Goal: Task Accomplishment & Management: Manage account settings

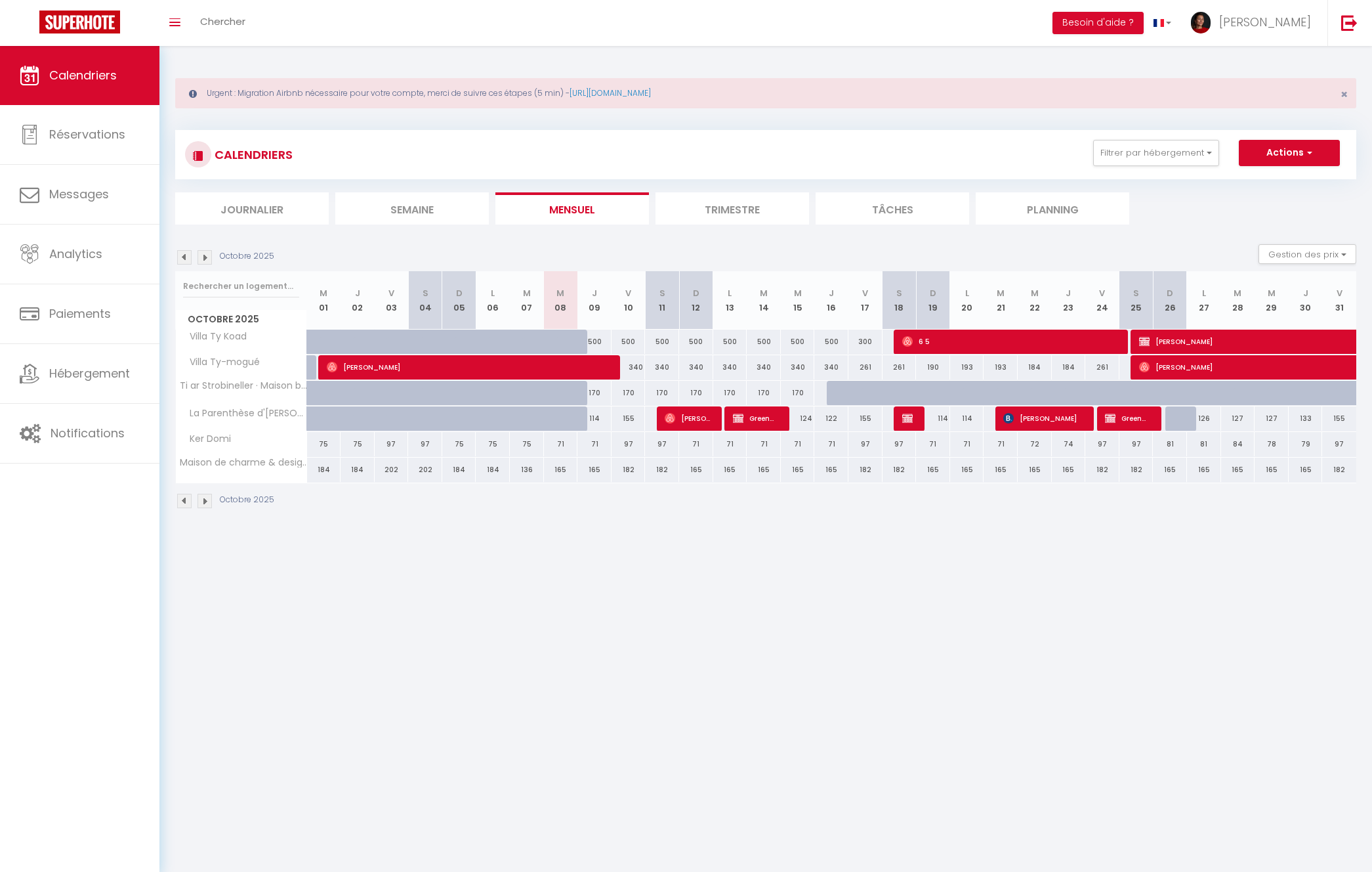
click at [206, 262] on img at bounding box center [205, 257] width 14 height 14
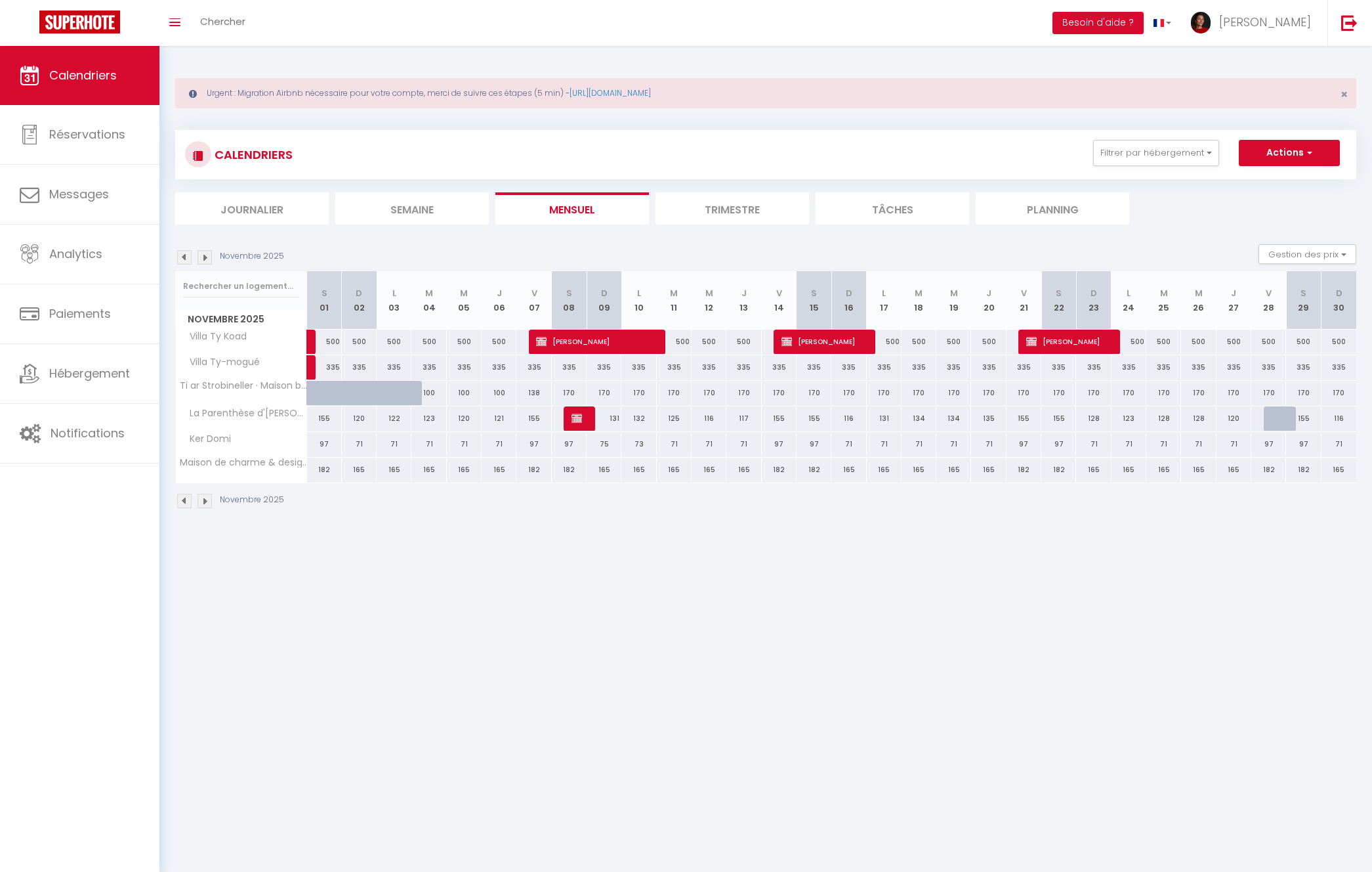
click at [206, 262] on img at bounding box center [205, 257] width 14 height 14
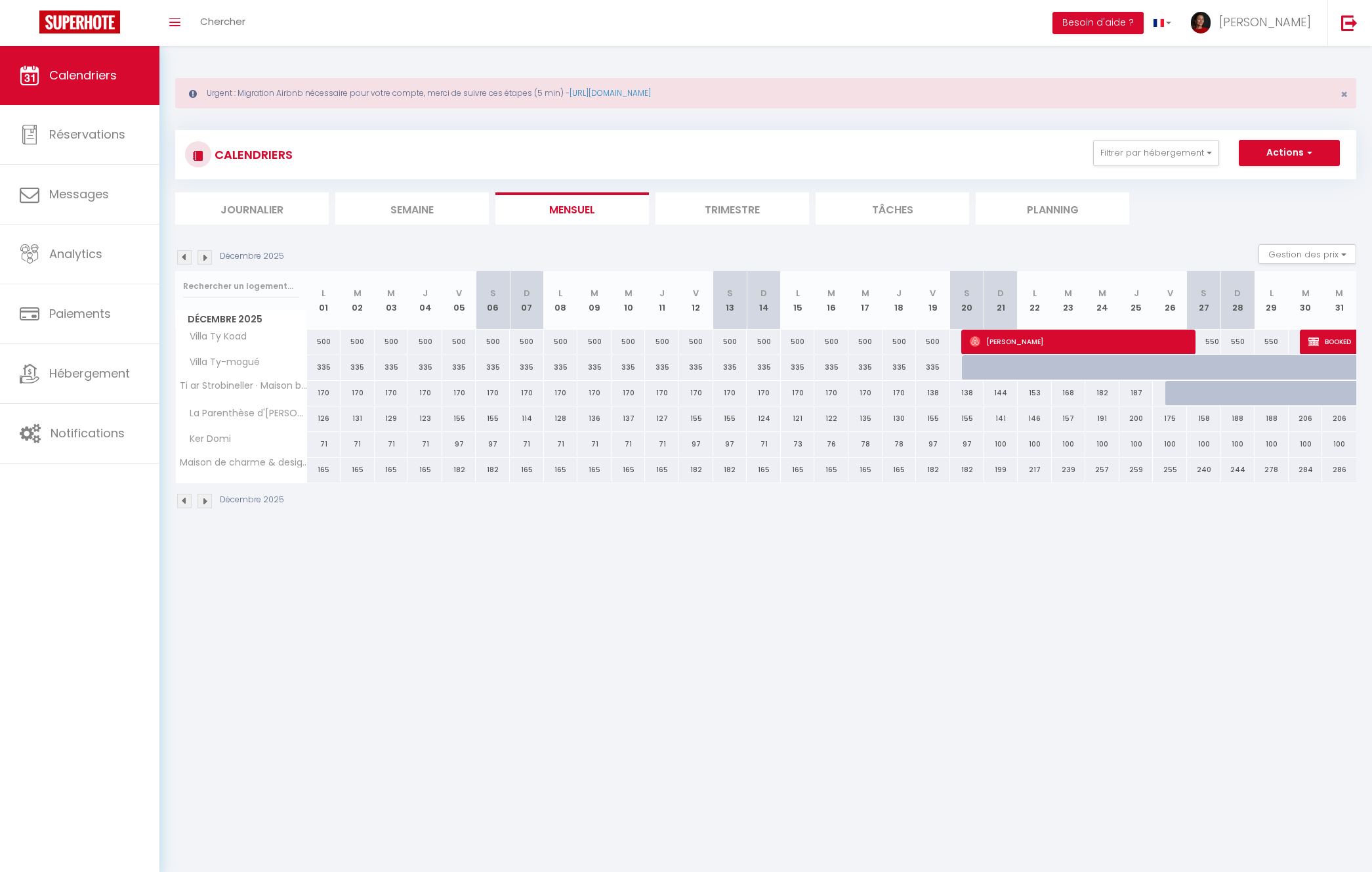
click at [206, 262] on img at bounding box center [205, 257] width 14 height 14
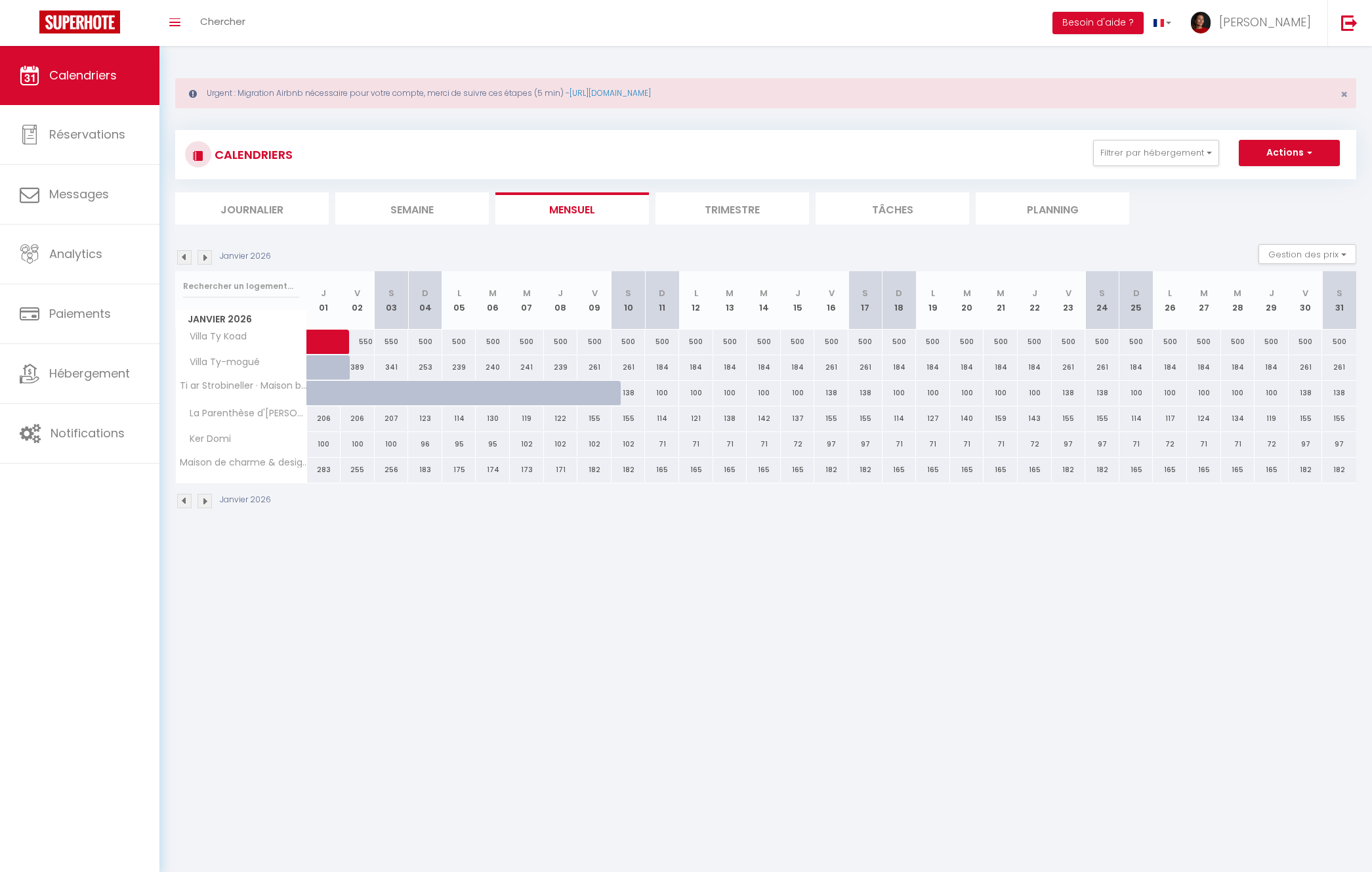
click at [206, 262] on img at bounding box center [205, 257] width 14 height 14
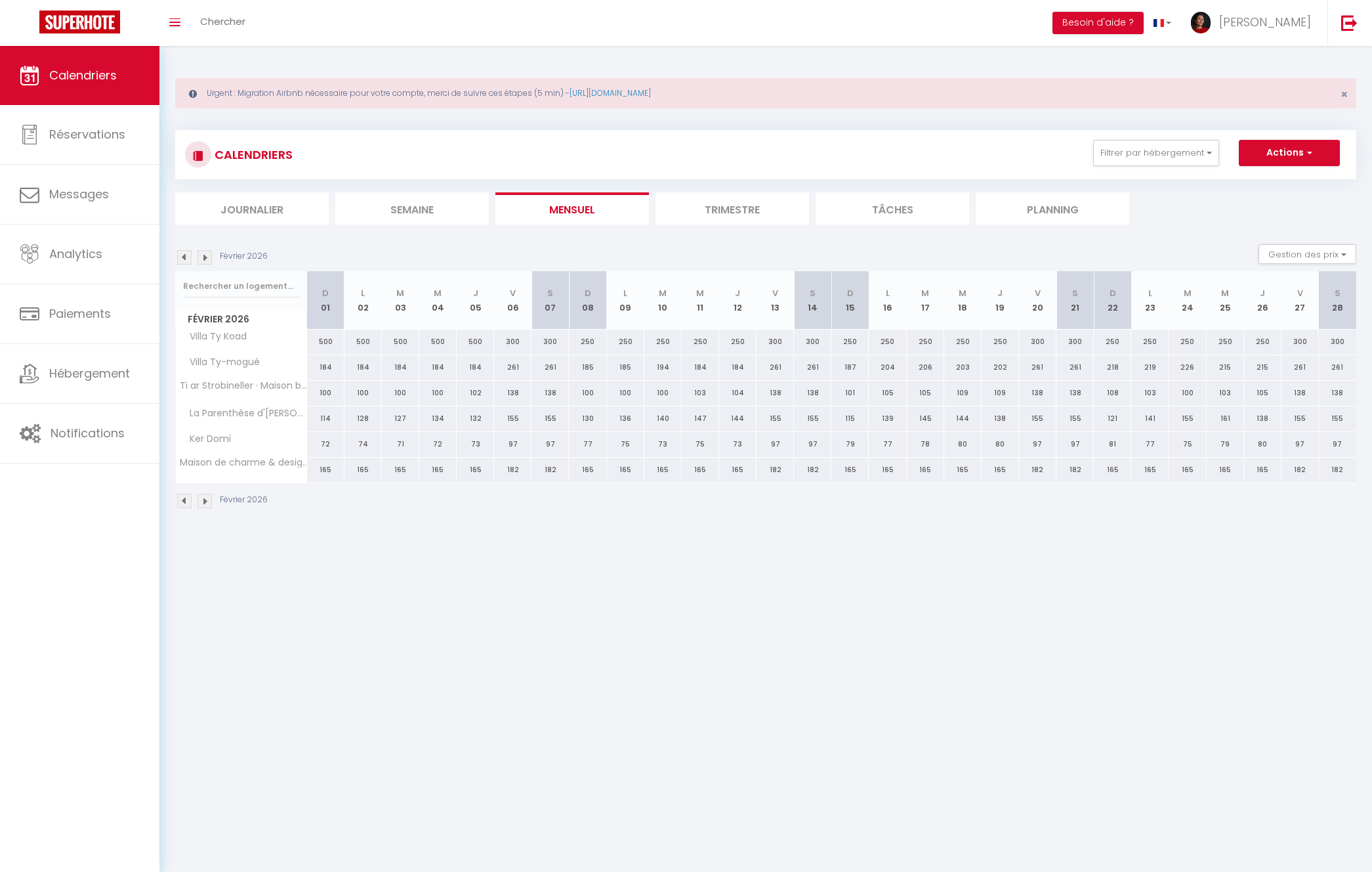
click at [206, 262] on img at bounding box center [205, 257] width 14 height 14
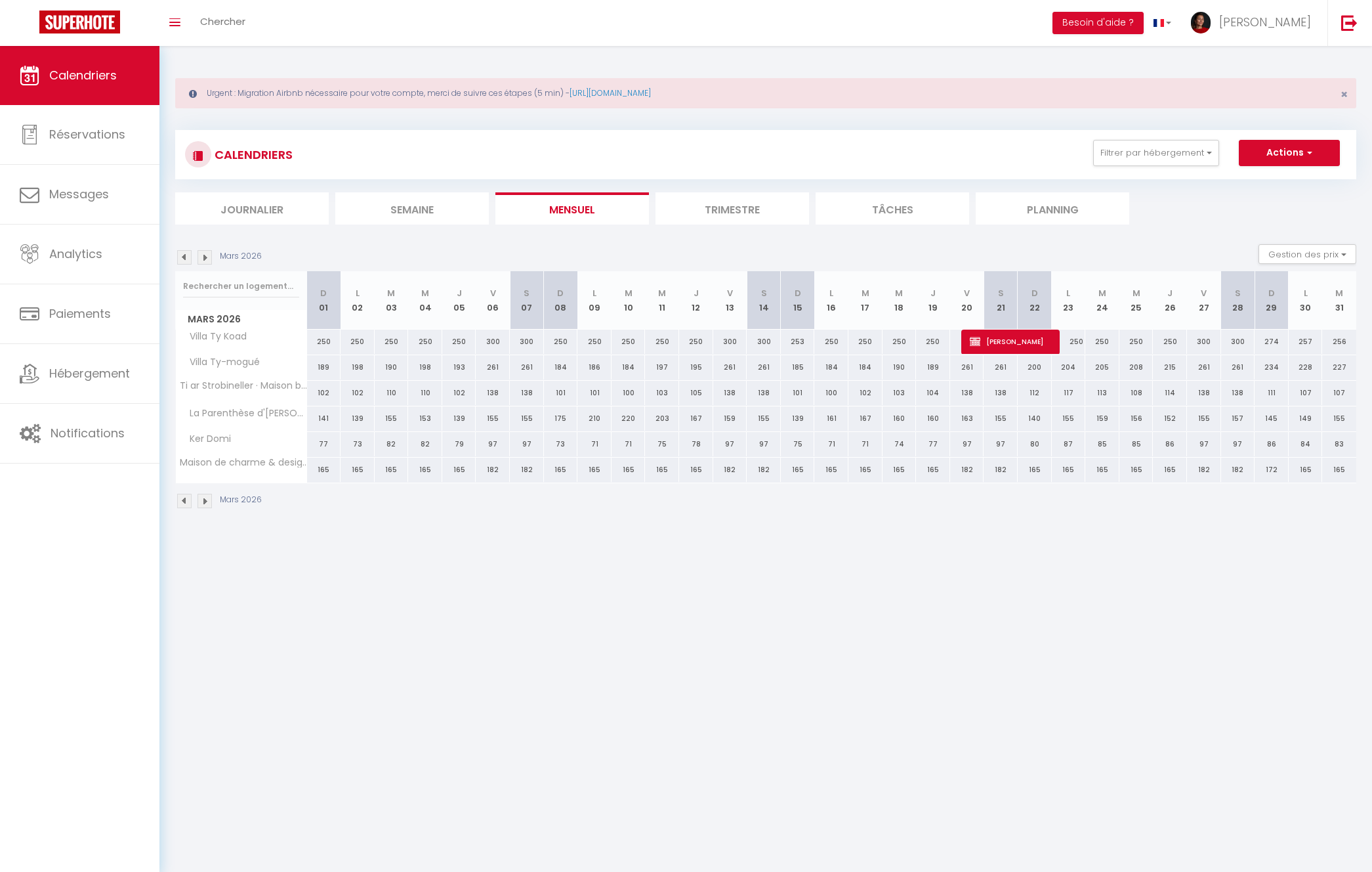
click at [206, 262] on img at bounding box center [205, 257] width 14 height 14
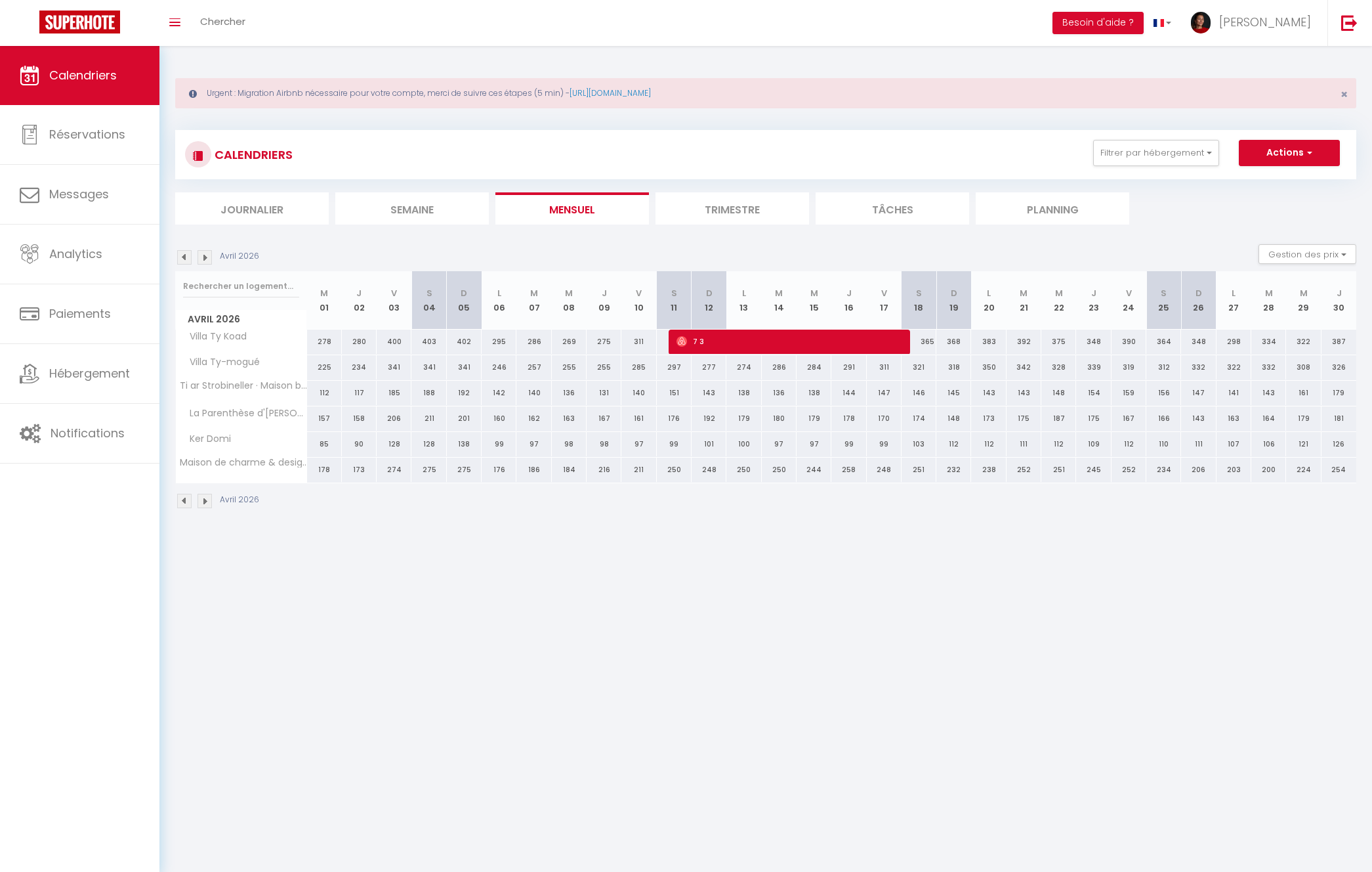
click at [210, 261] on img at bounding box center [205, 257] width 14 height 14
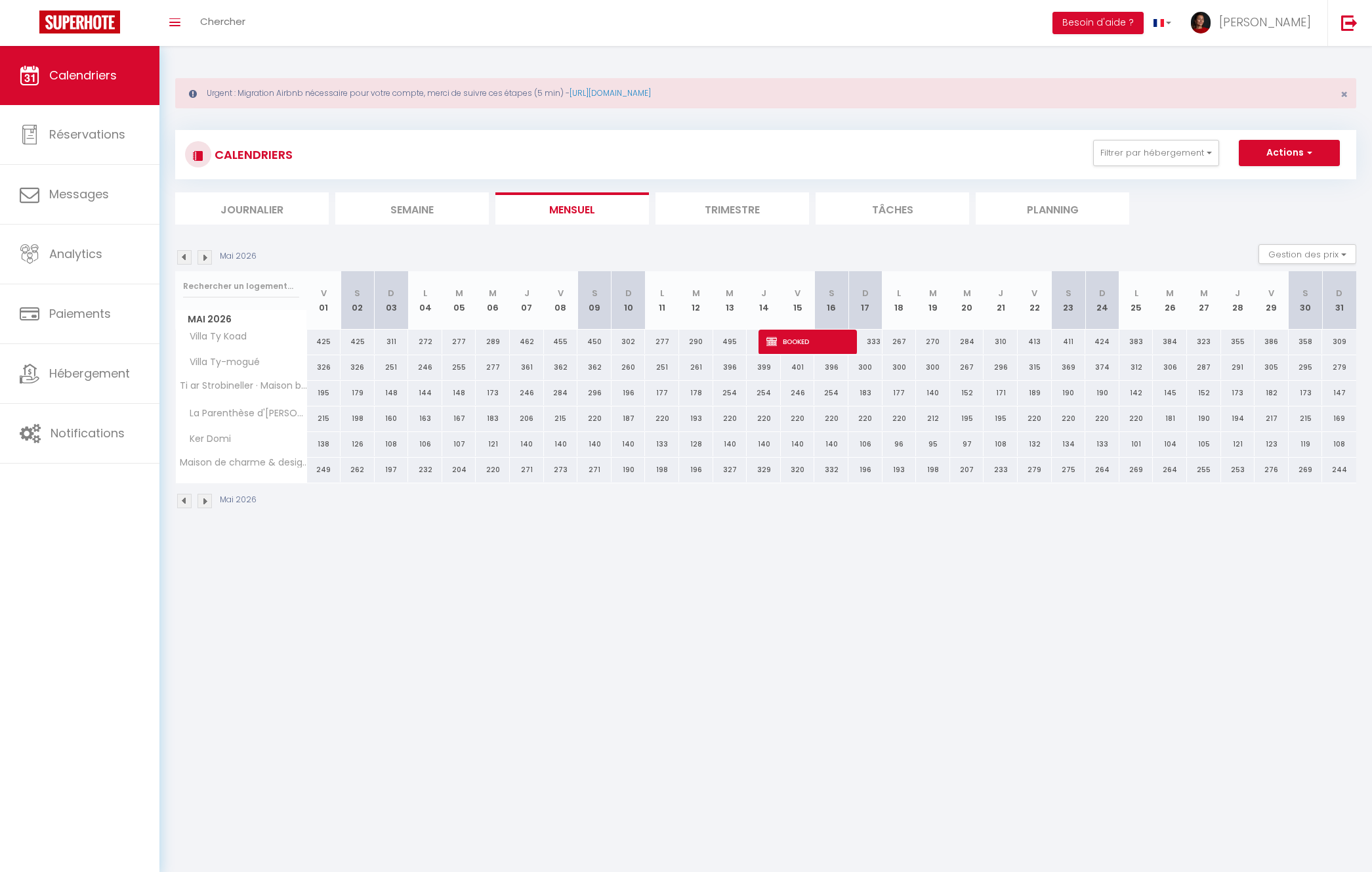
click at [210, 261] on img at bounding box center [205, 257] width 14 height 14
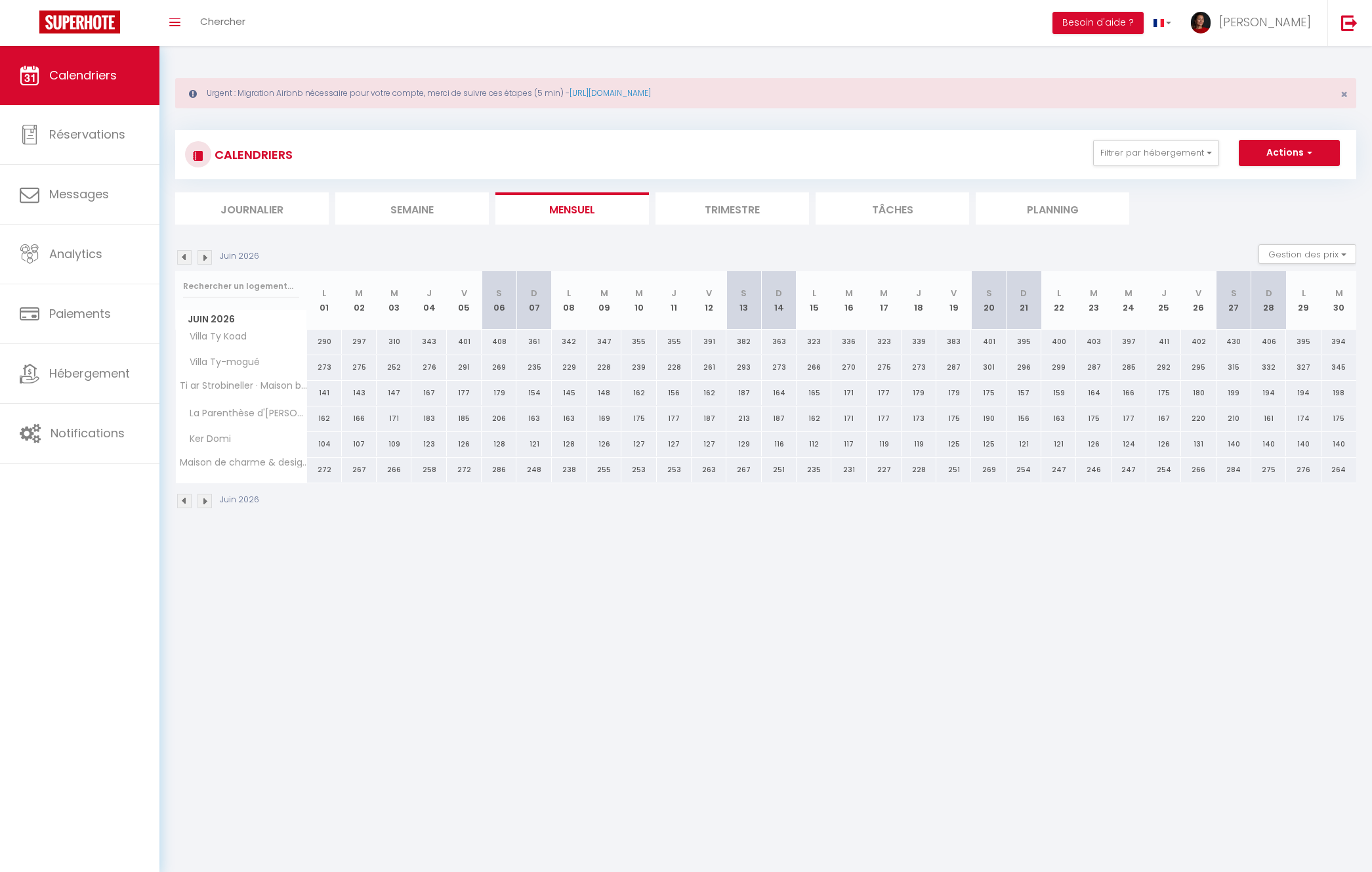
click at [209, 262] on img at bounding box center [205, 257] width 14 height 14
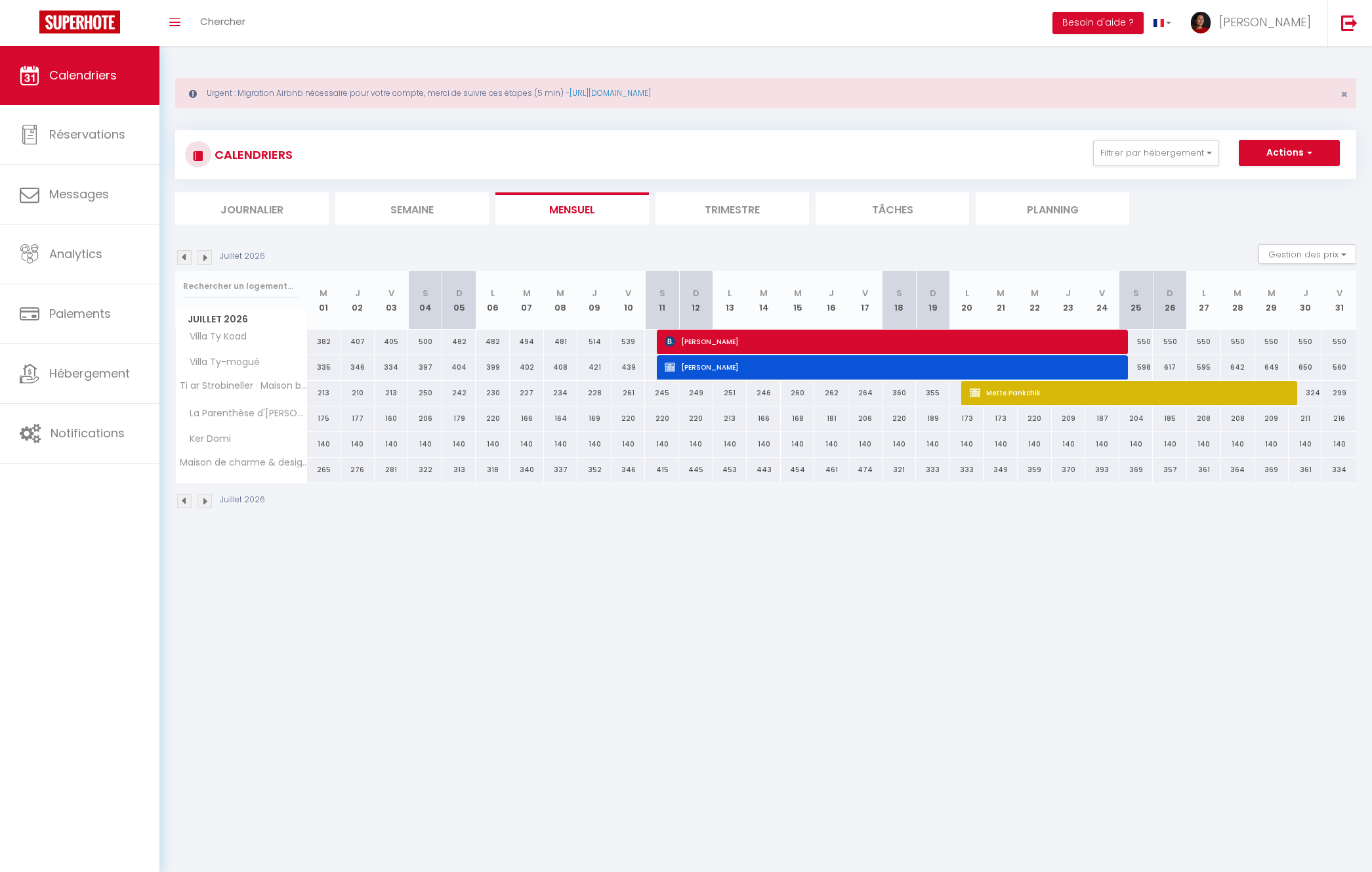
click at [186, 259] on img at bounding box center [184, 257] width 14 height 14
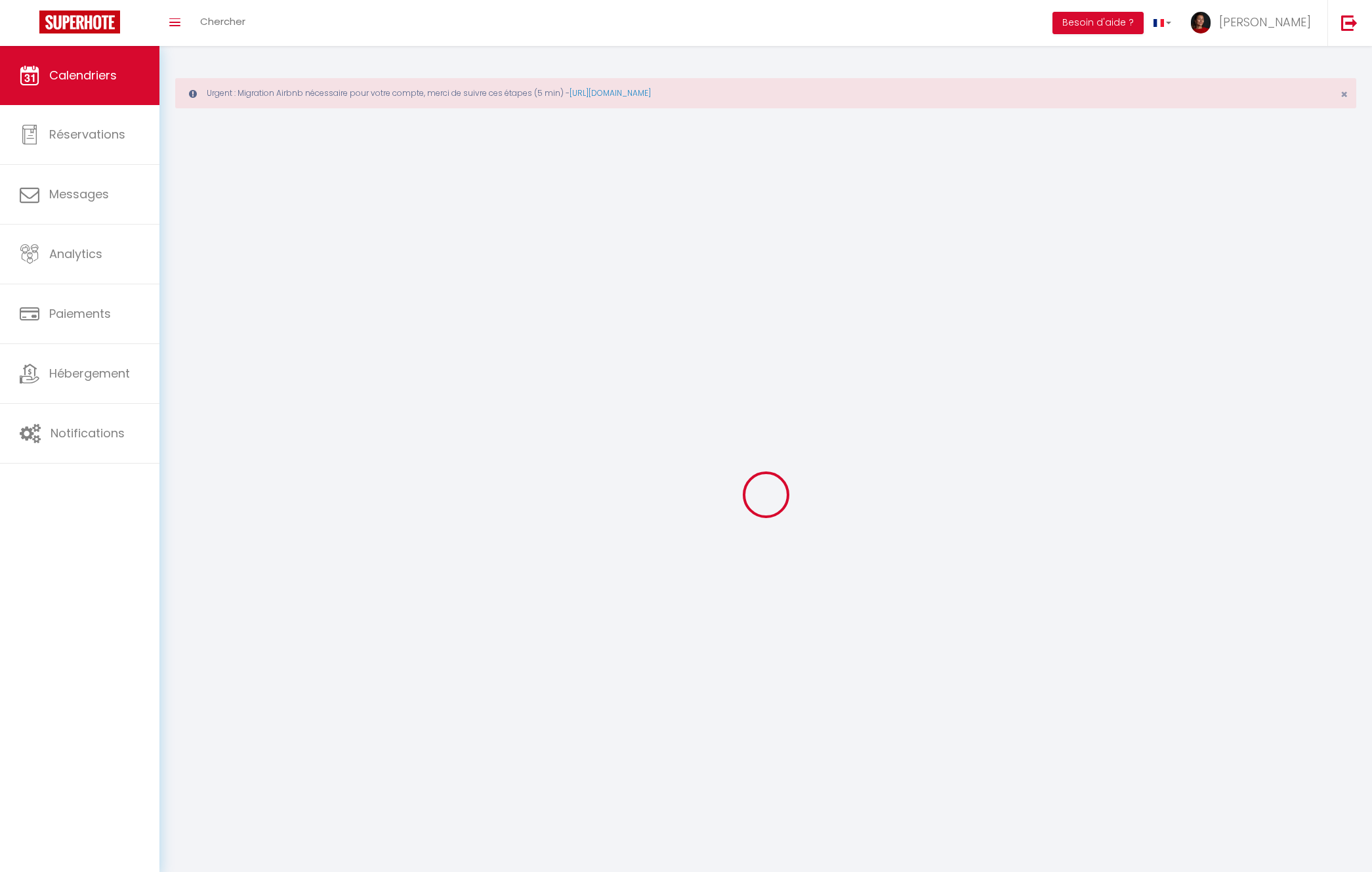
click at [186, 259] on div at bounding box center [765, 494] width 1181 height 753
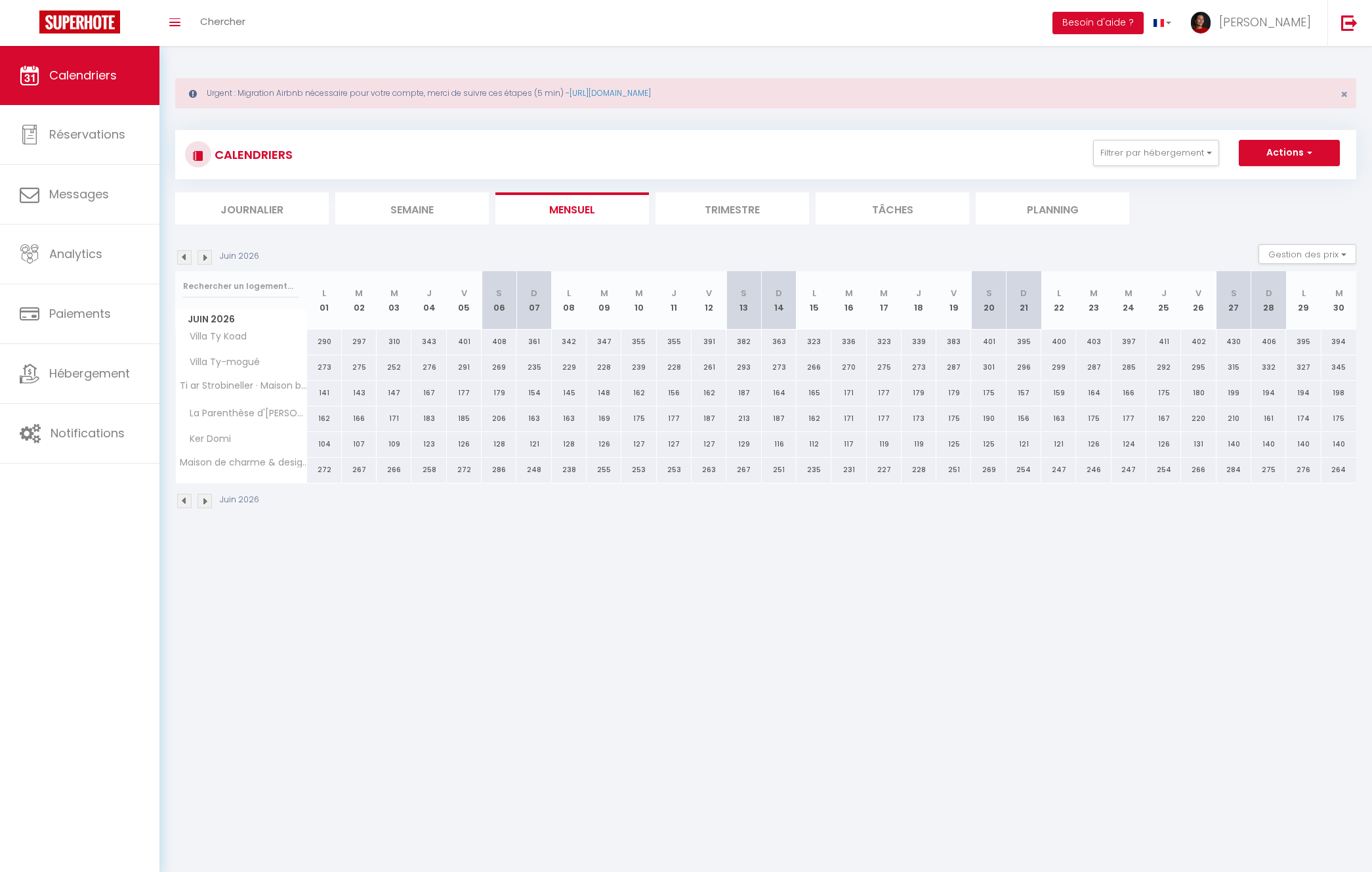
click at [186, 259] on img at bounding box center [184, 257] width 14 height 14
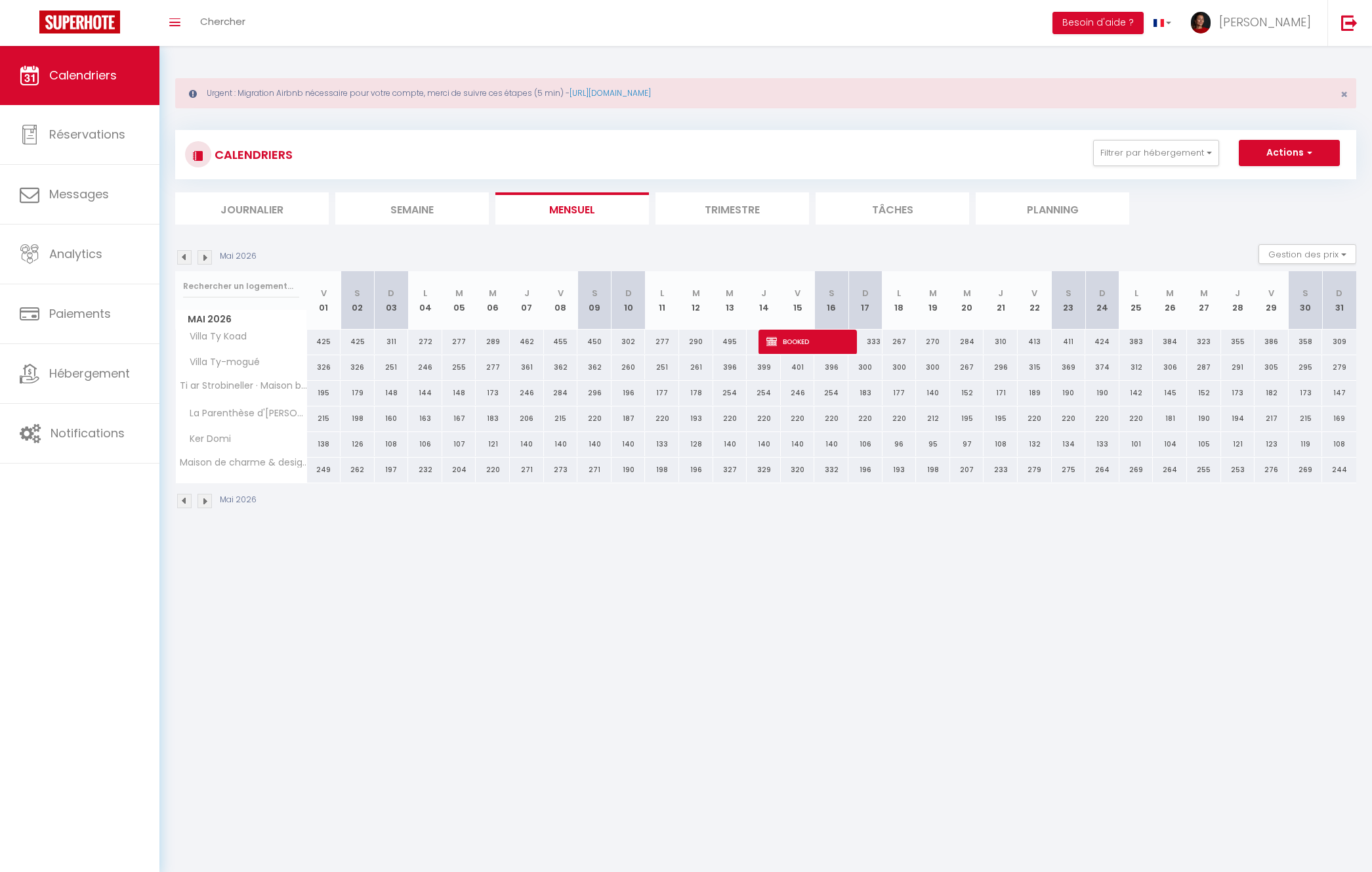
click at [186, 259] on img at bounding box center [184, 257] width 14 height 14
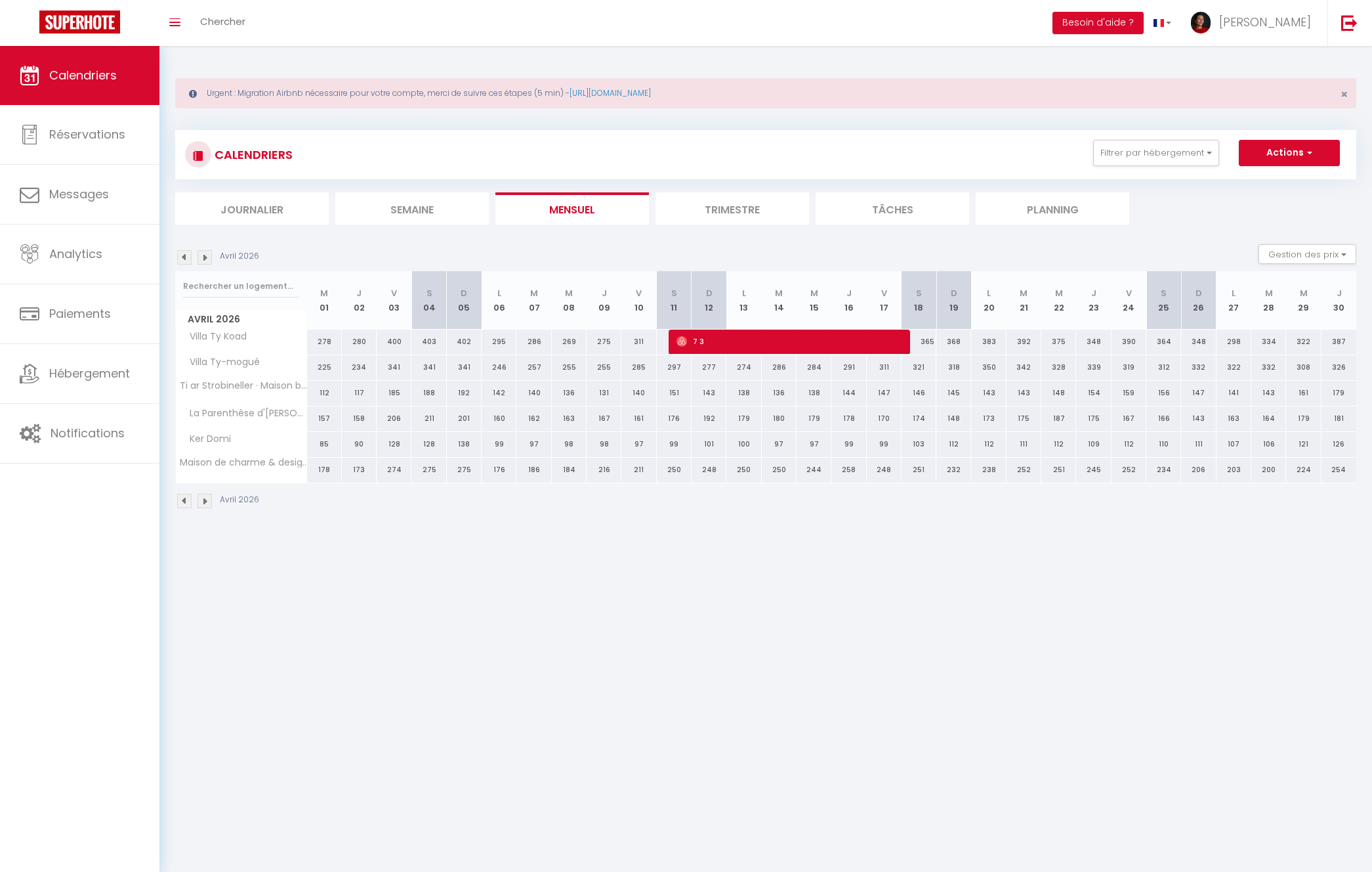
click at [181, 260] on img at bounding box center [184, 257] width 14 height 14
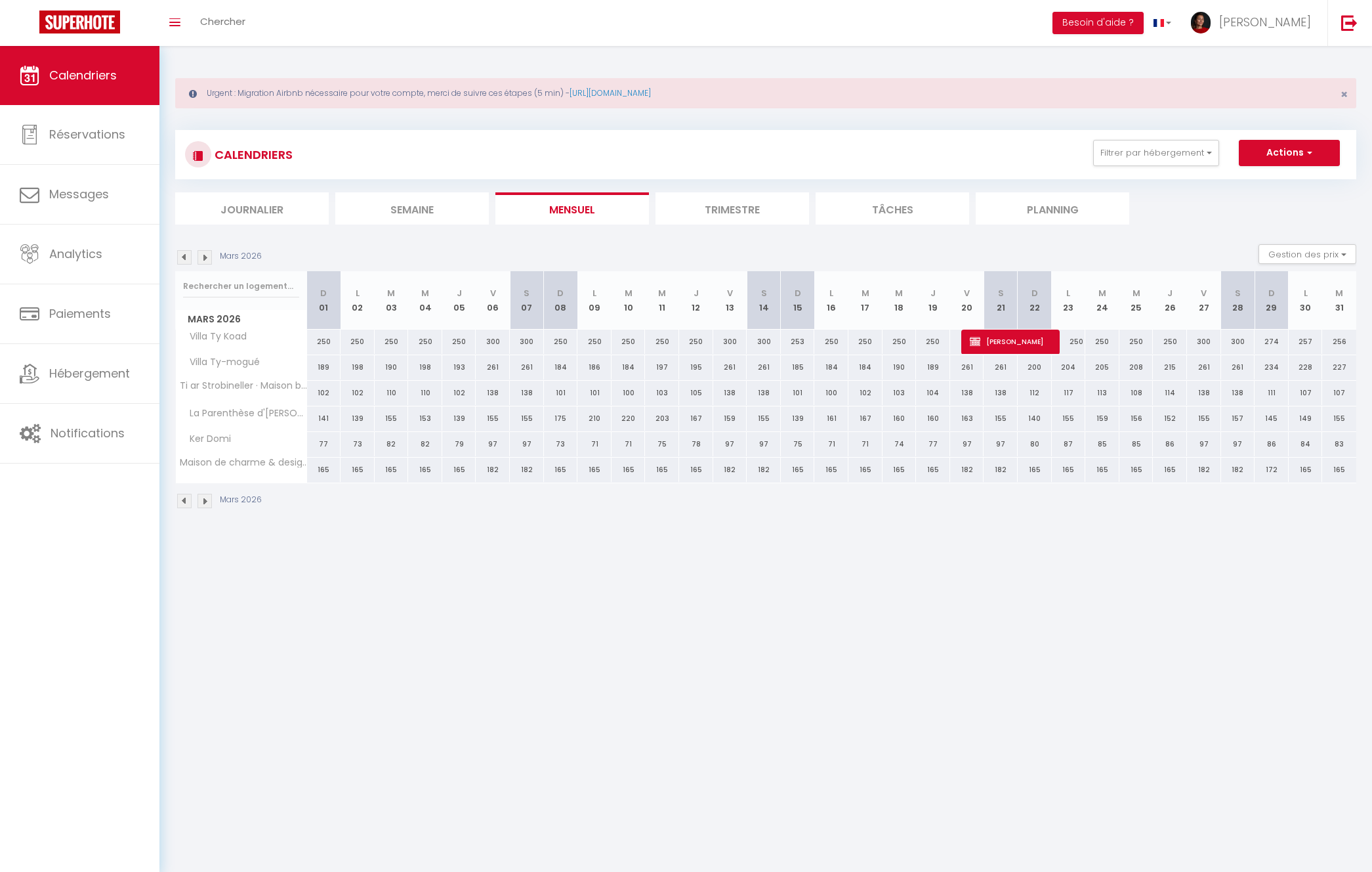
click at [187, 259] on img at bounding box center [184, 257] width 14 height 14
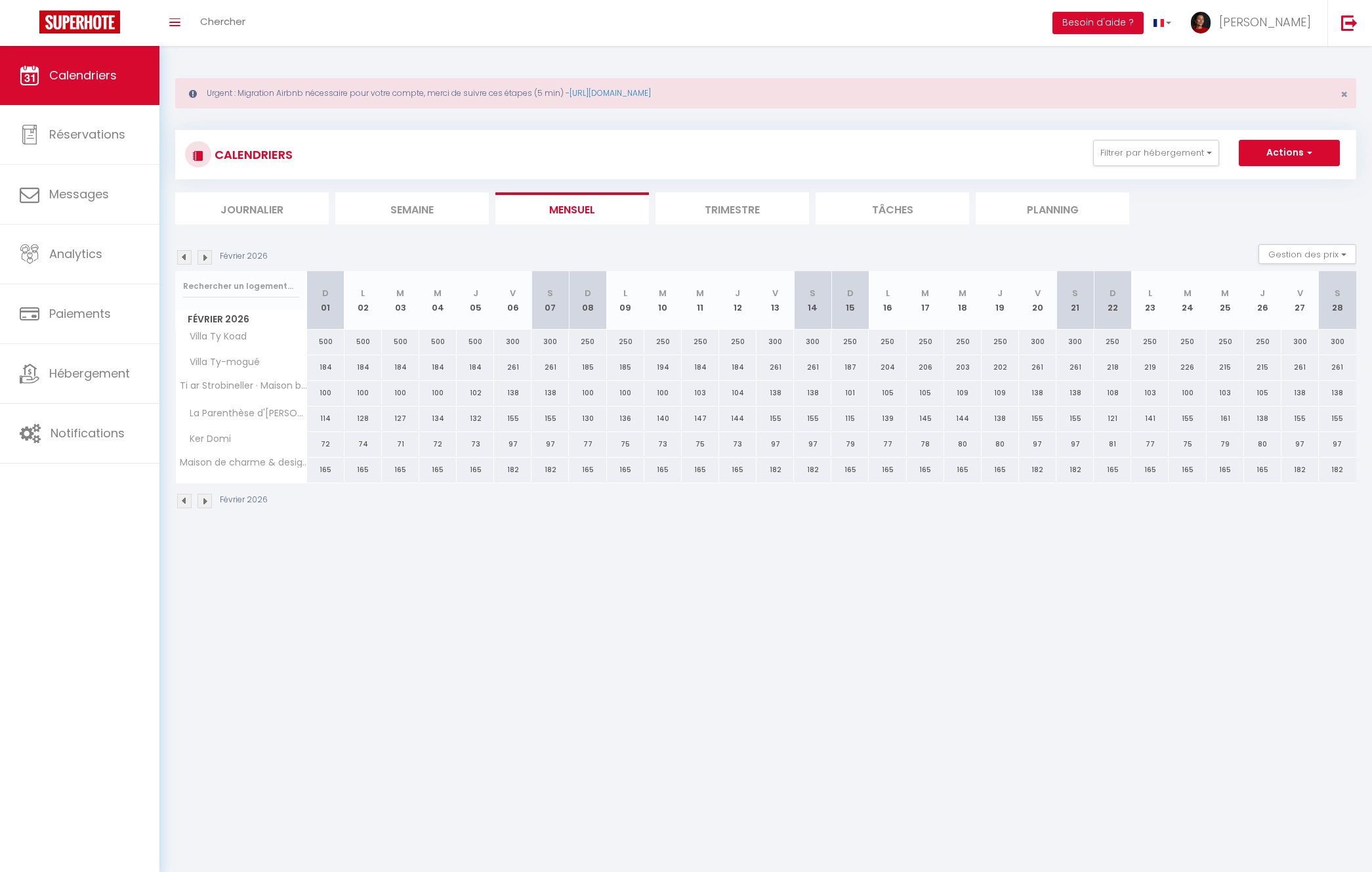
click at [187, 259] on img at bounding box center [184, 257] width 14 height 14
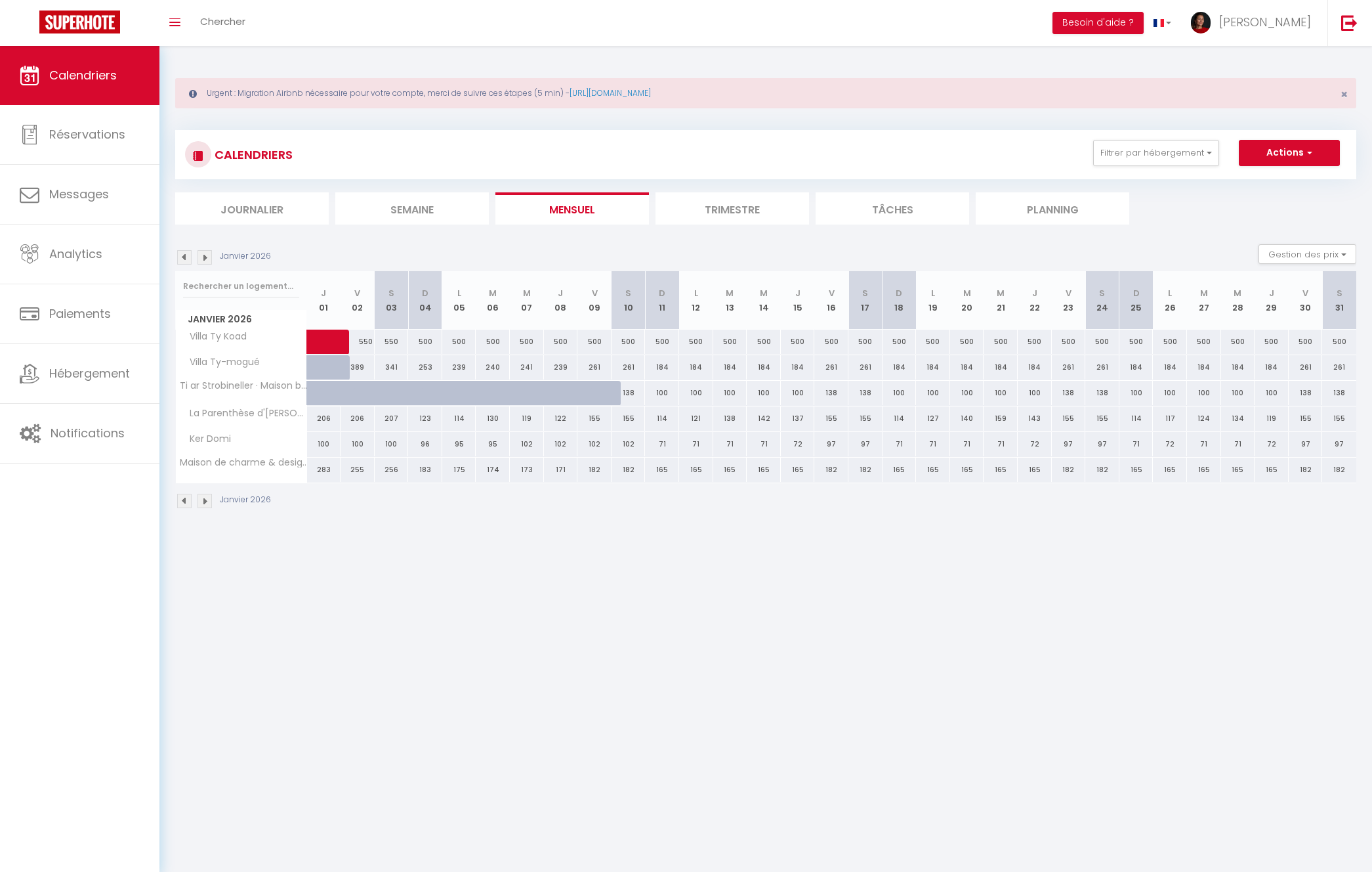
click at [187, 259] on img at bounding box center [184, 257] width 14 height 14
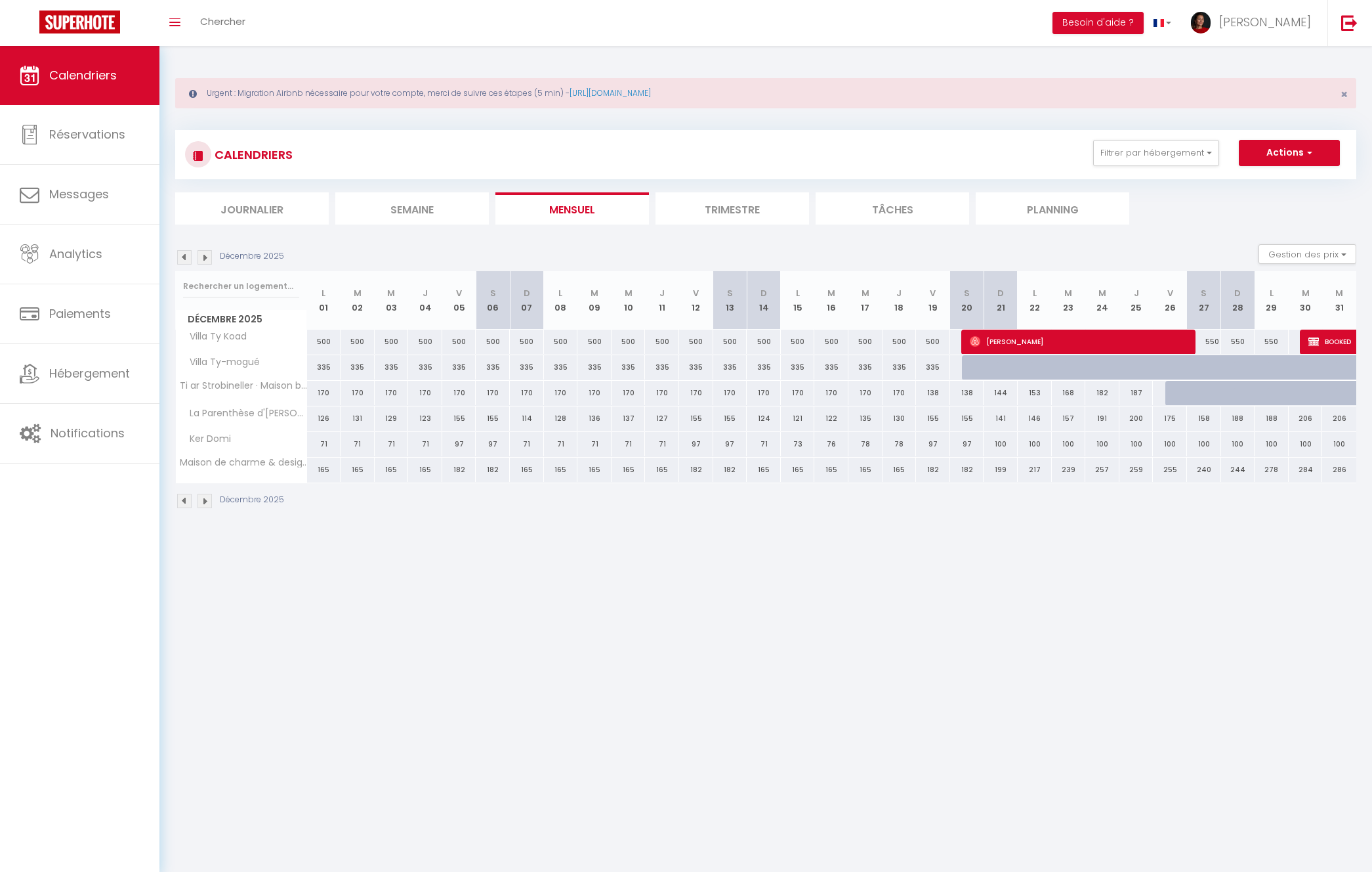
click at [187, 259] on img at bounding box center [184, 257] width 14 height 14
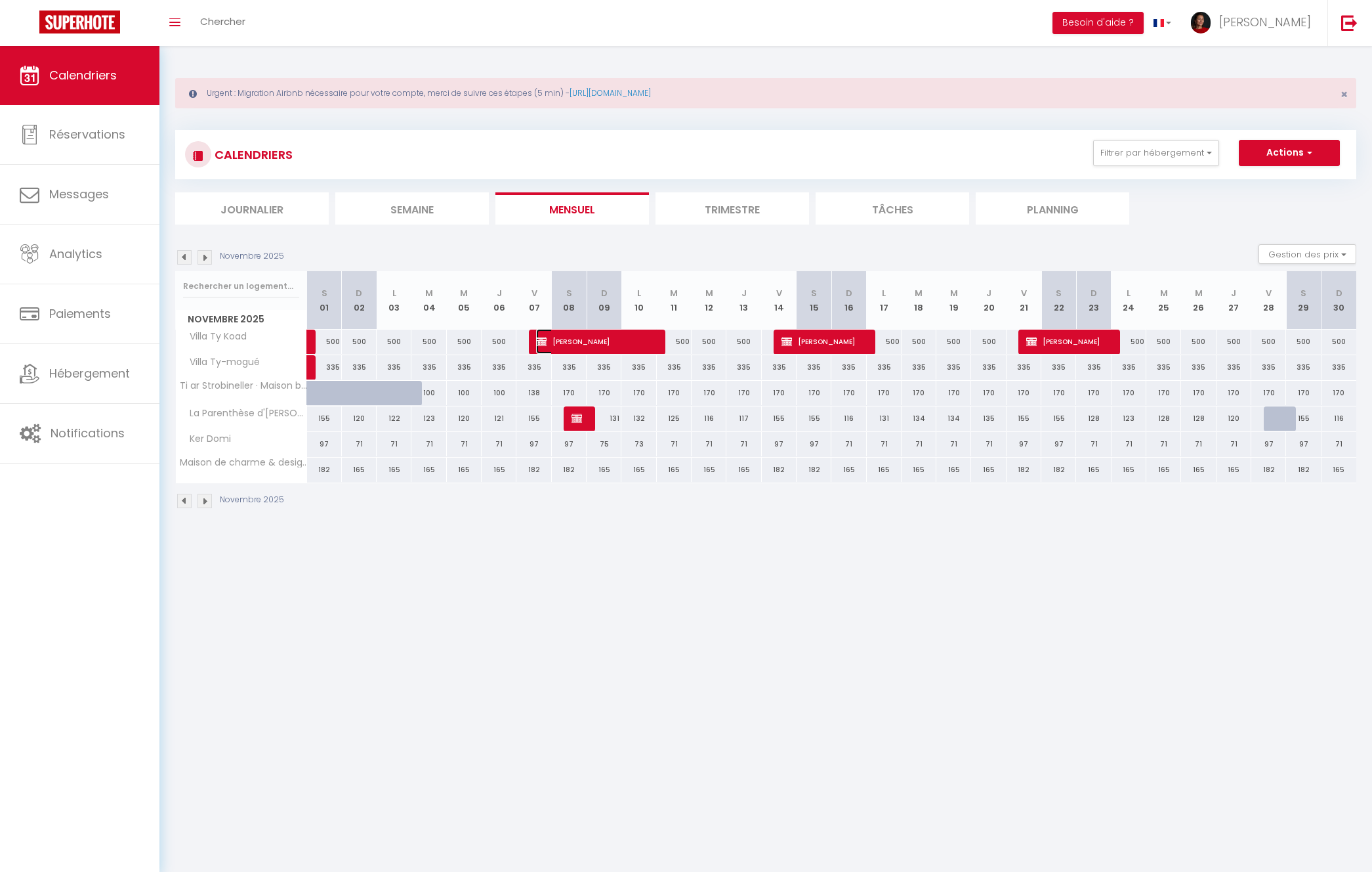
click at [639, 336] on span "[PERSON_NAME]" at bounding box center [594, 341] width 116 height 25
select select "OK"
select select "KO"
select select "0"
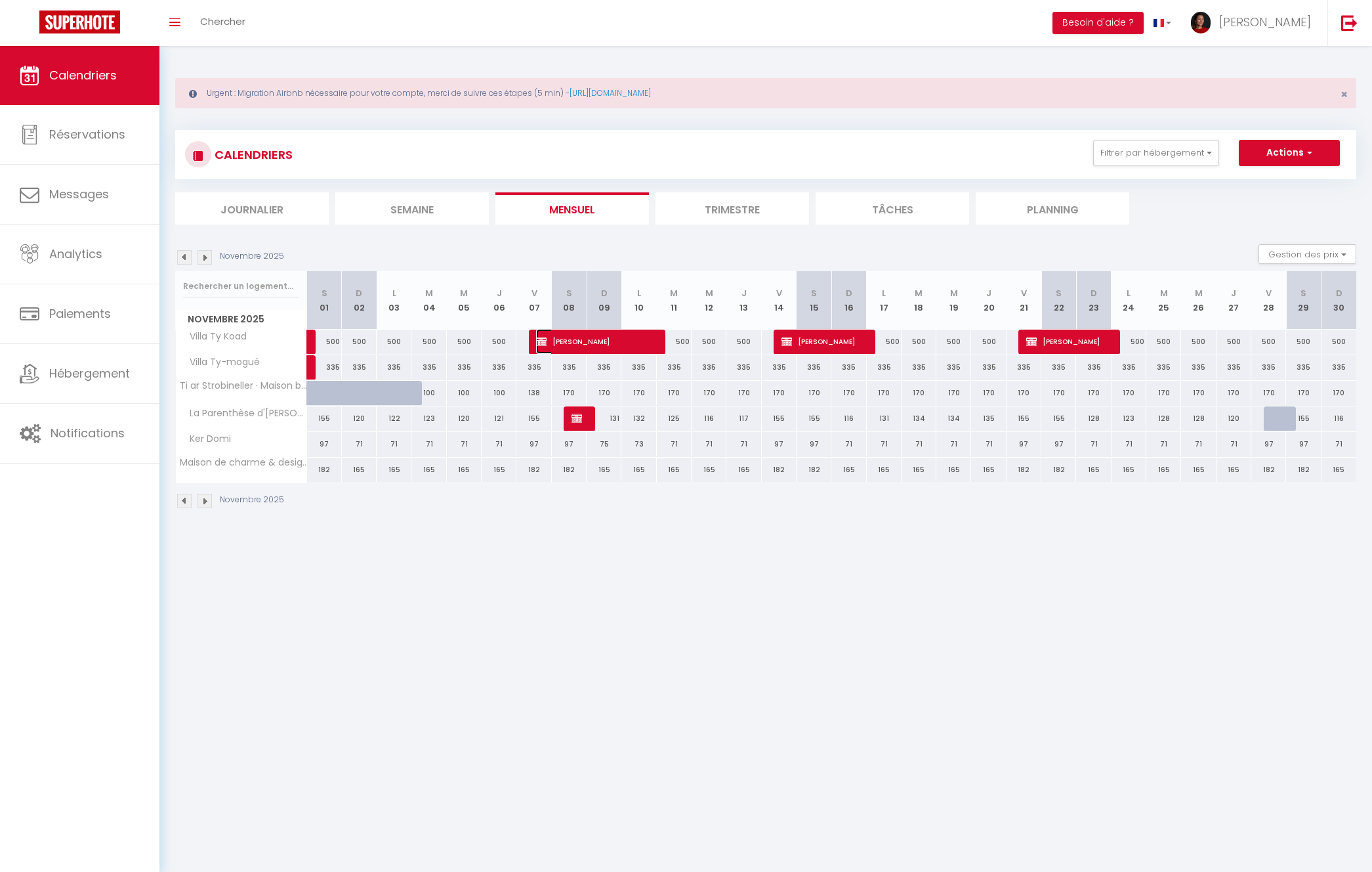
select select "1"
select select
select select "42957"
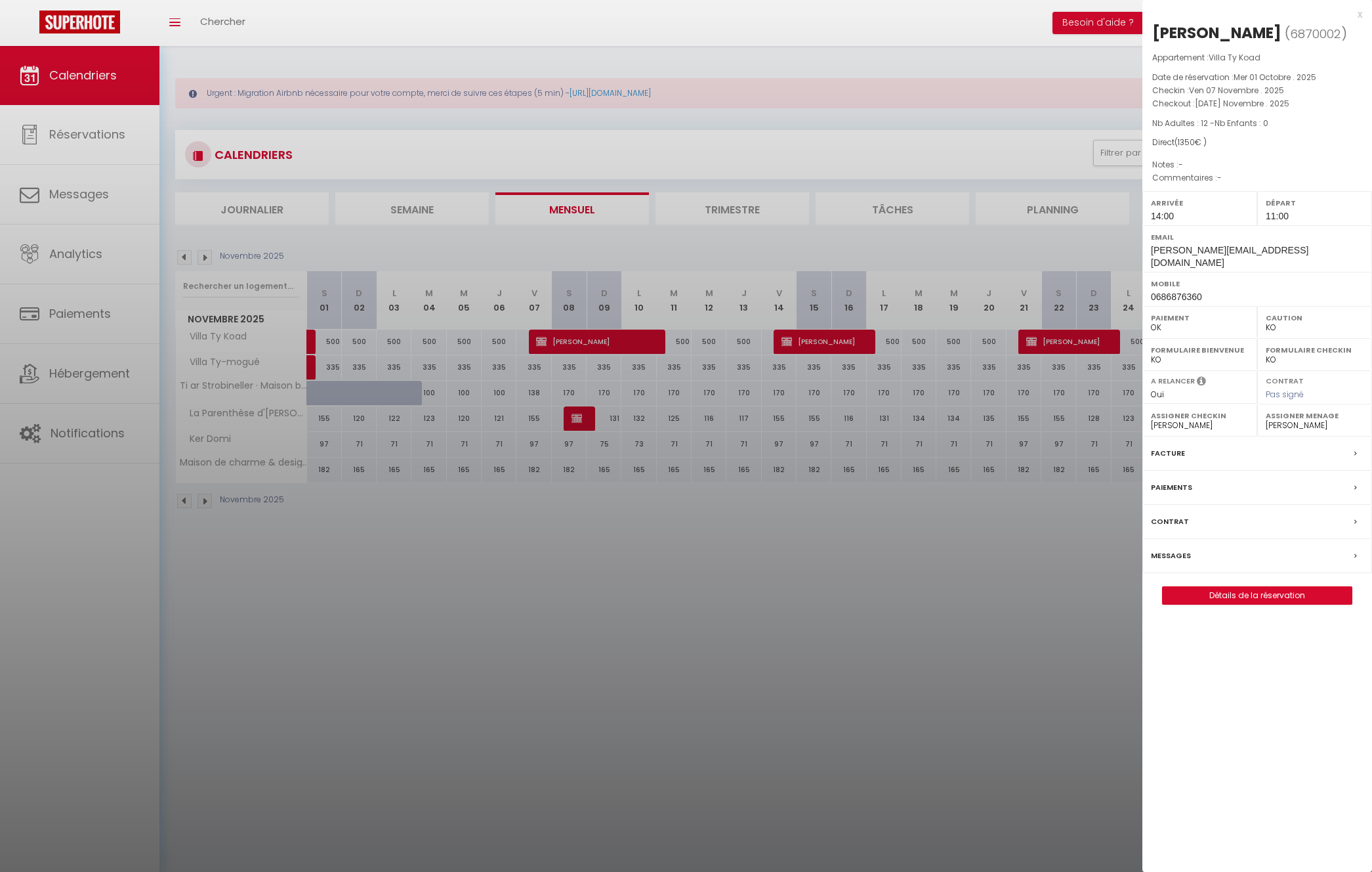
click at [621, 342] on div at bounding box center [686, 436] width 1372 height 872
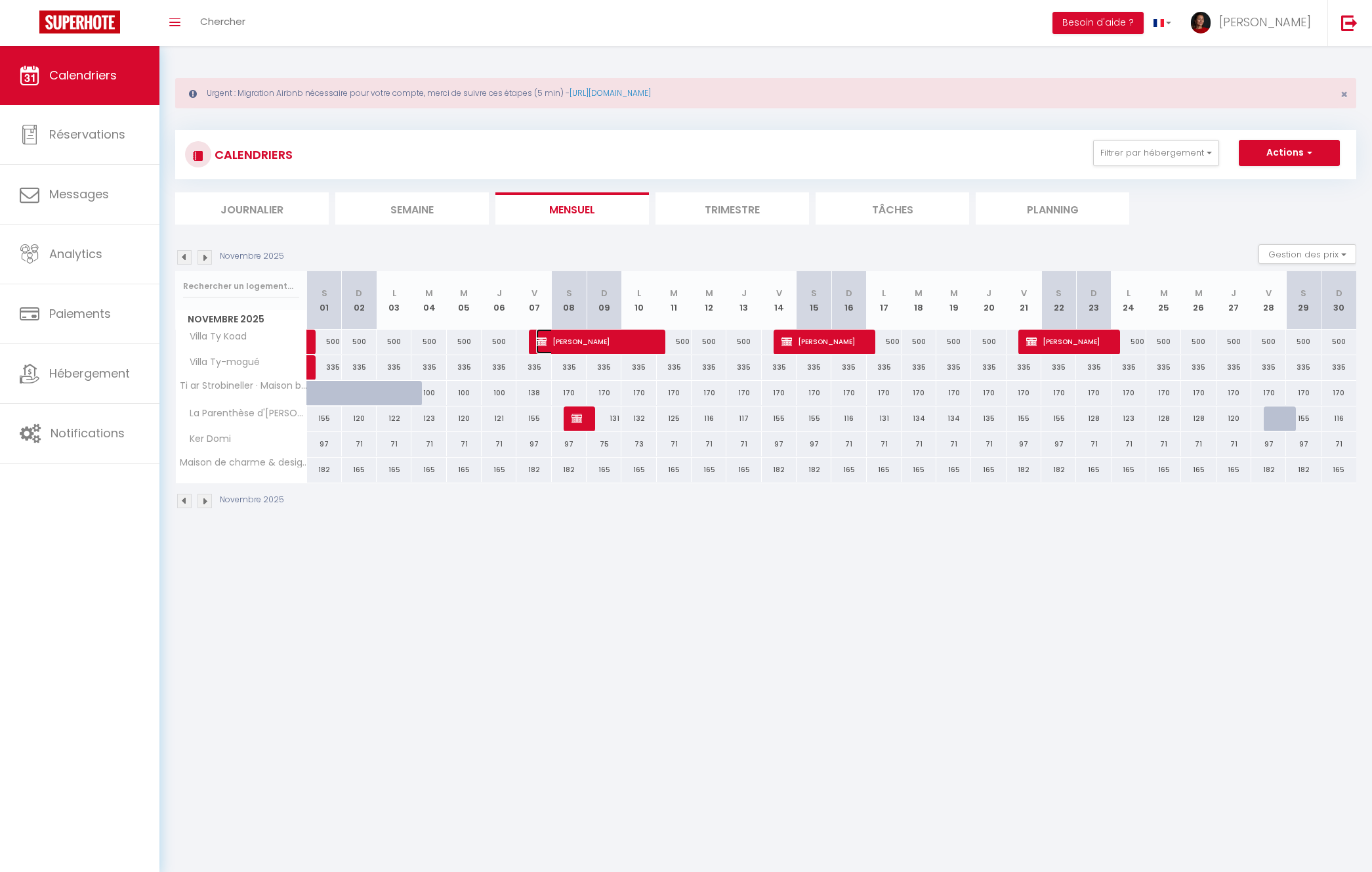
click at [621, 342] on span "[PERSON_NAME]" at bounding box center [594, 341] width 116 height 25
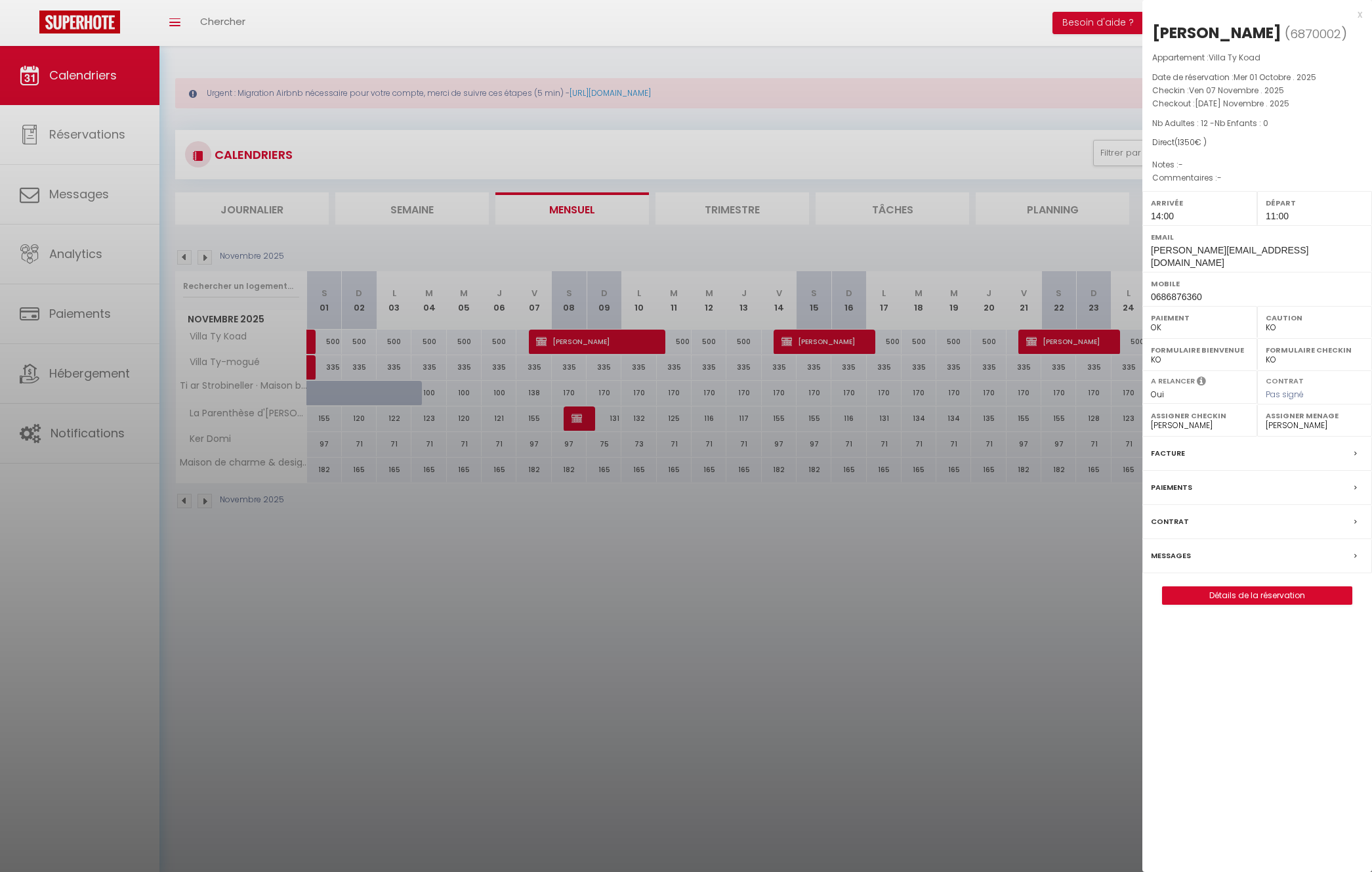
drag, startPoint x: 786, startPoint y: 679, endPoint x: 800, endPoint y: 676, distance: 14.3
click at [786, 678] on div at bounding box center [686, 436] width 1372 height 872
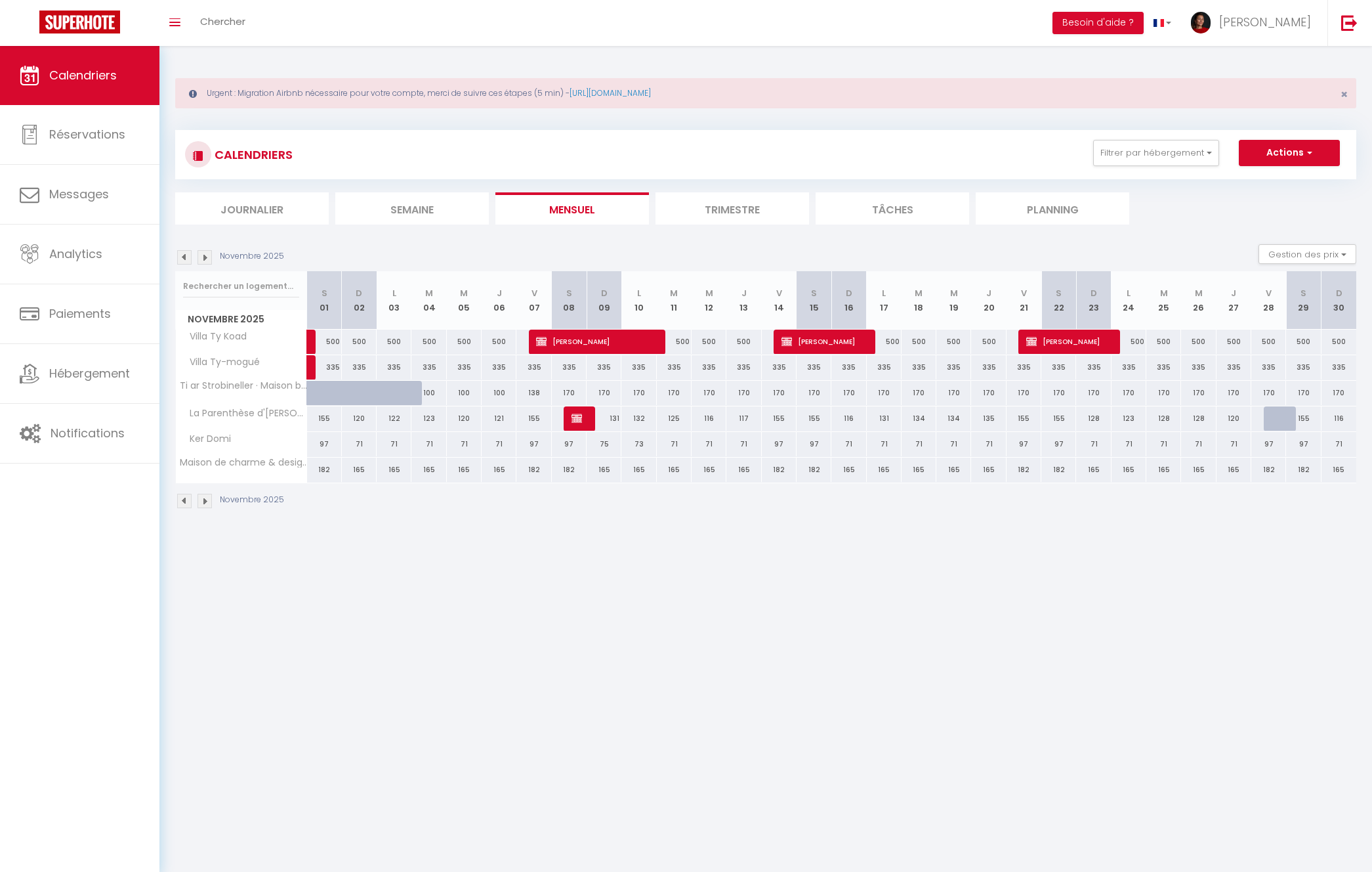
click at [677, 343] on div "500" at bounding box center [674, 342] width 35 height 24
type input "500"
select select "1"
type input "[DATE] Novembre 2025"
type input "Mer 12 Novembre 2025"
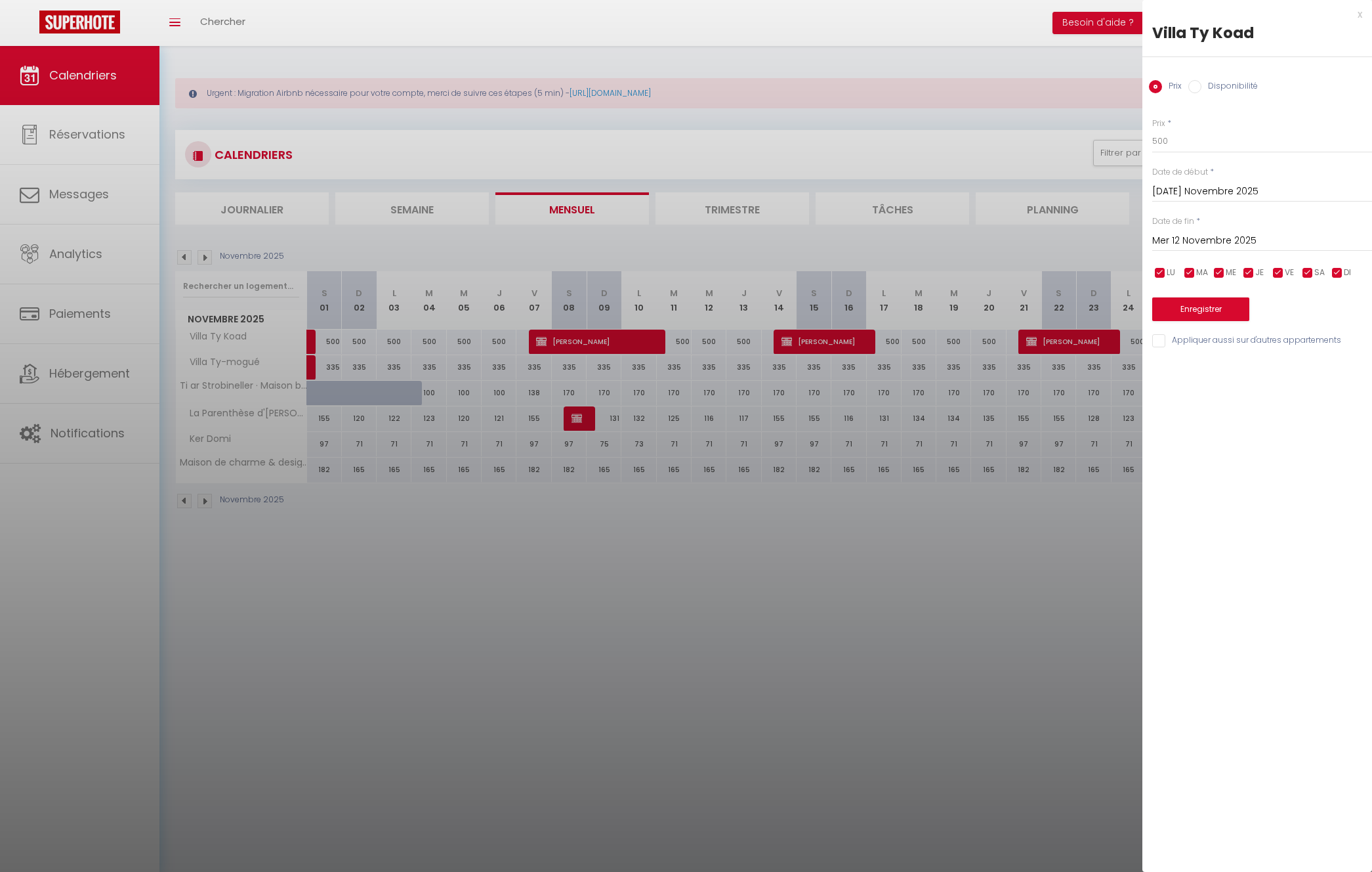
drag, startPoint x: 1223, startPoint y: 81, endPoint x: 1223, endPoint y: 89, distance: 8.0
click at [1224, 81] on label "Disponibilité" at bounding box center [1229, 87] width 57 height 14
click at [1201, 81] on input "Disponibilité" at bounding box center [1194, 86] width 13 height 13
radio input "true"
radio input "false"
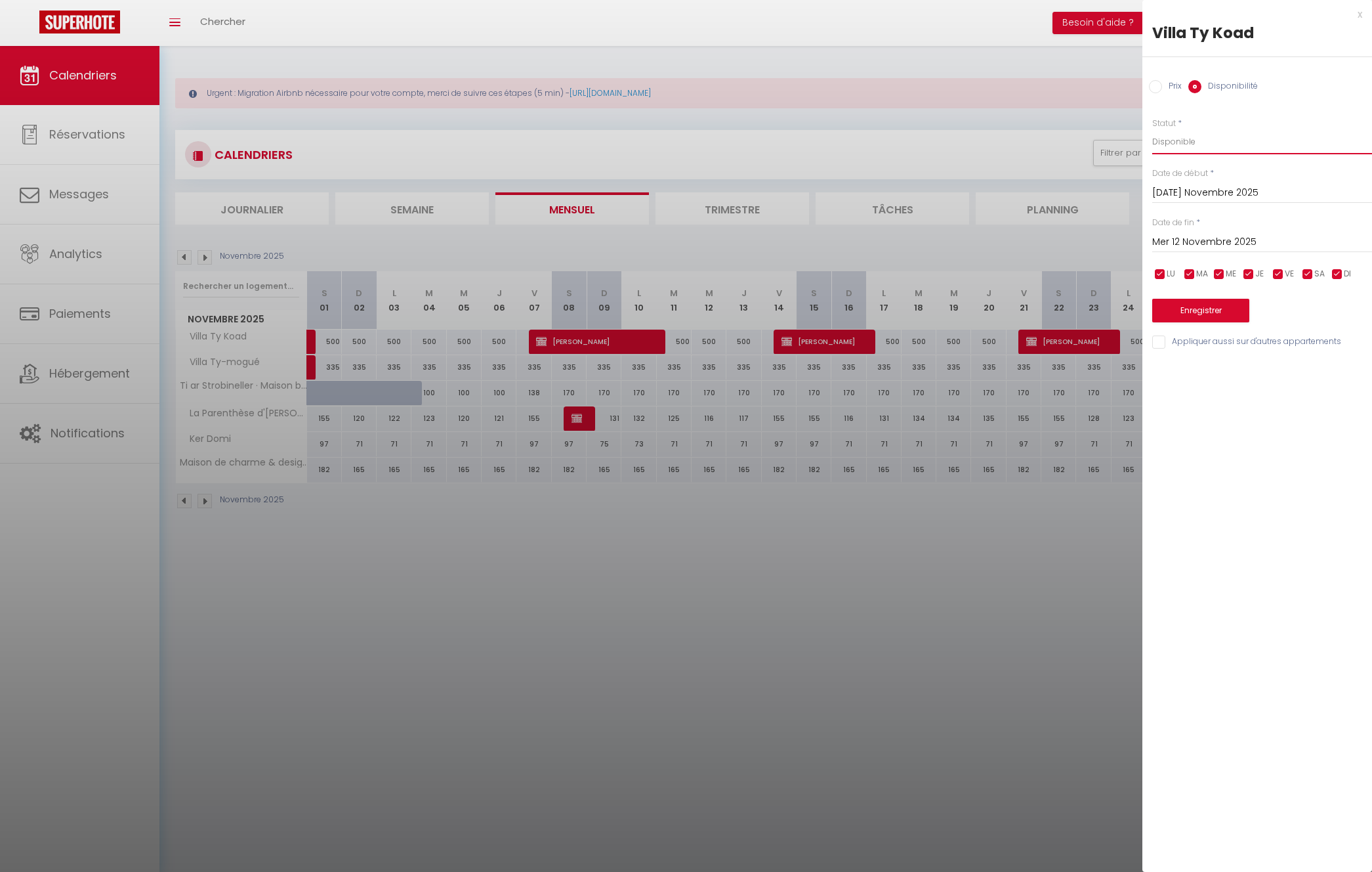
click at [1189, 139] on select "Disponible Indisponible" at bounding box center [1262, 141] width 220 height 25
select select "0"
click at [1152, 129] on select "Disponible Indisponible" at bounding box center [1262, 141] width 220 height 25
click at [1196, 310] on button "Enregistrer" at bounding box center [1200, 311] width 97 height 24
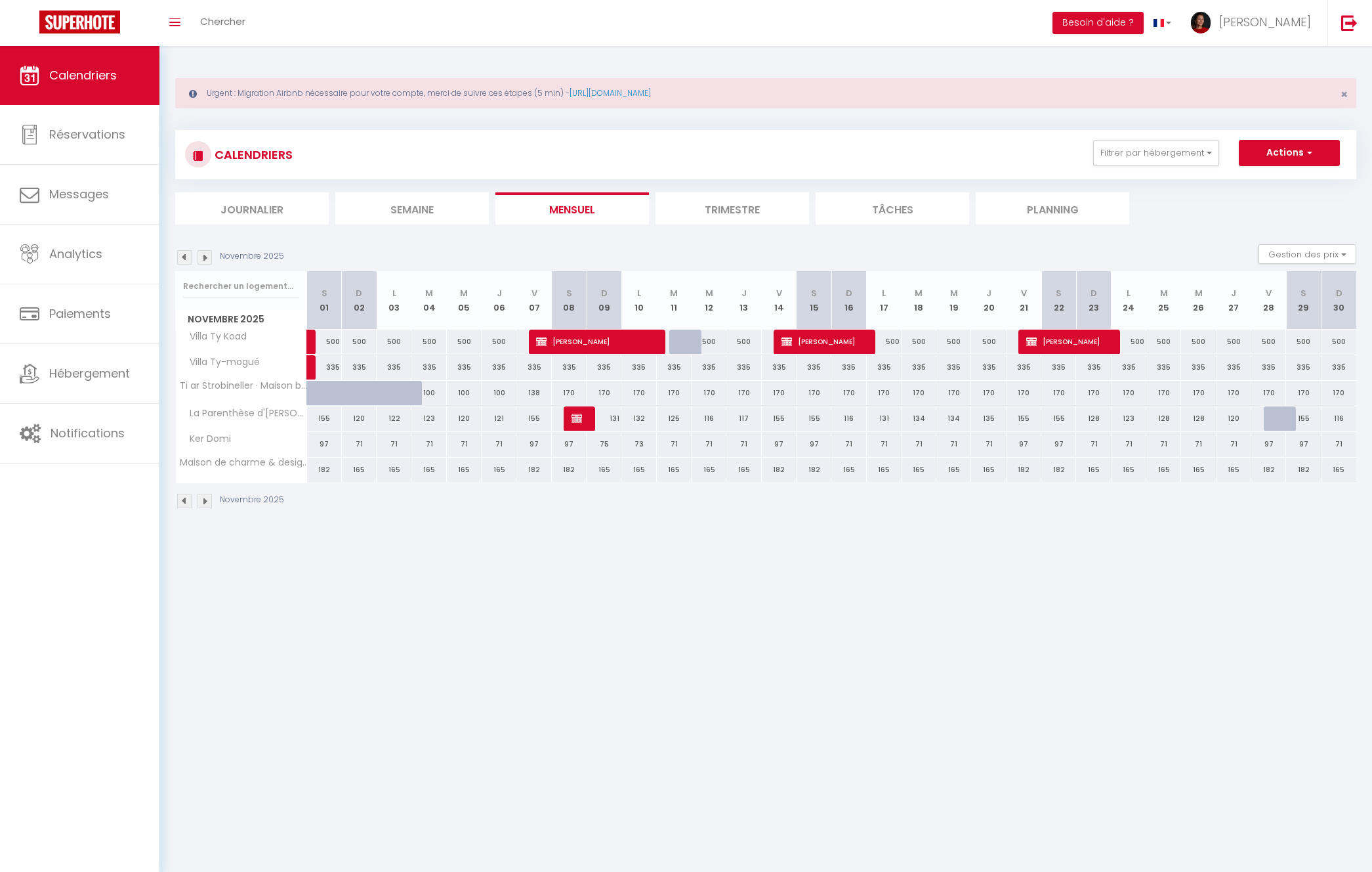
click at [689, 348] on div at bounding box center [686, 342] width 35 height 25
select select "1"
type input "[DATE] Novembre 2025"
type input "Mer 12 Novembre 2025"
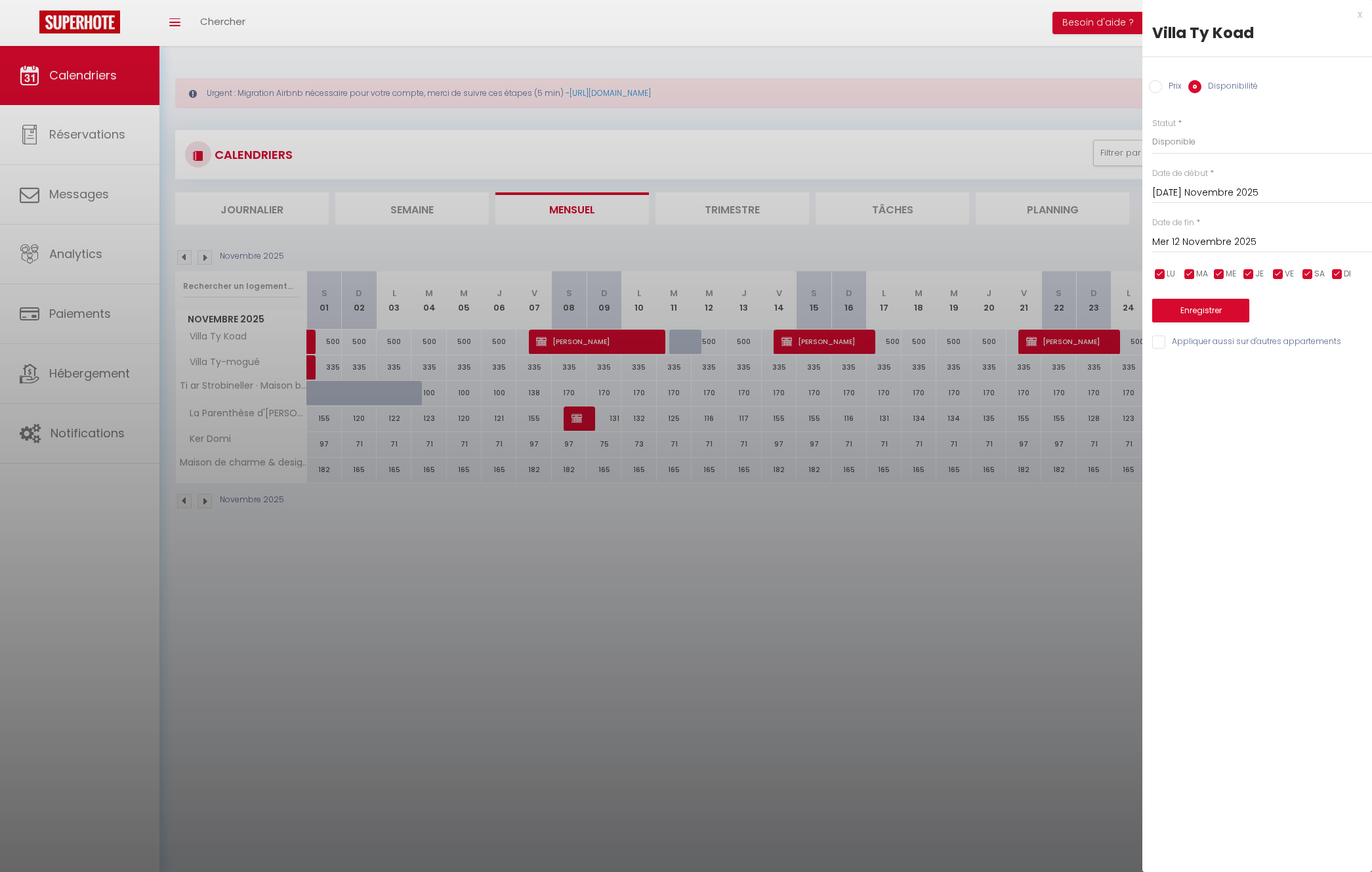
click at [615, 342] on div at bounding box center [686, 436] width 1372 height 872
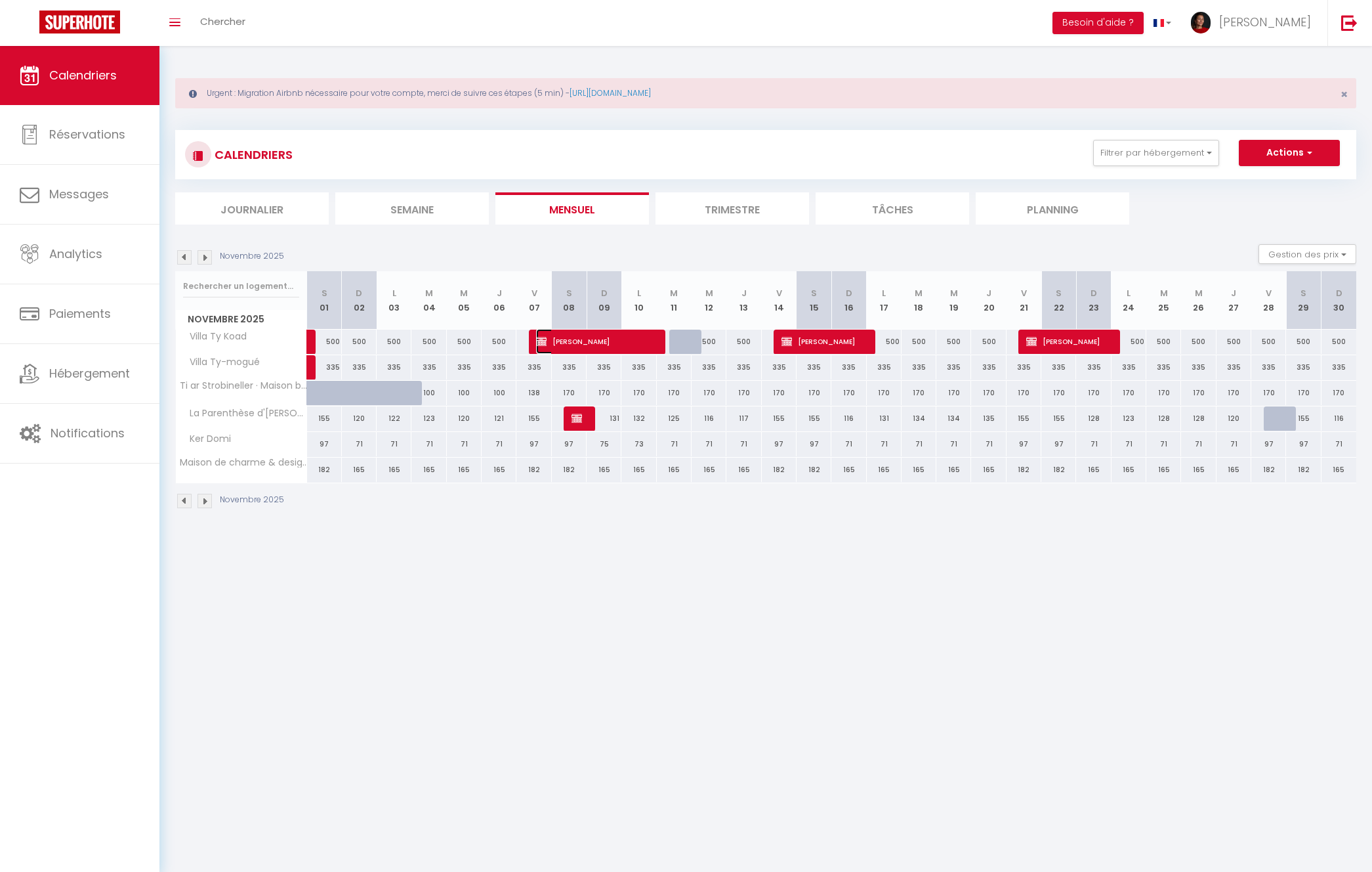
click at [616, 342] on span "[PERSON_NAME]" at bounding box center [594, 341] width 116 height 25
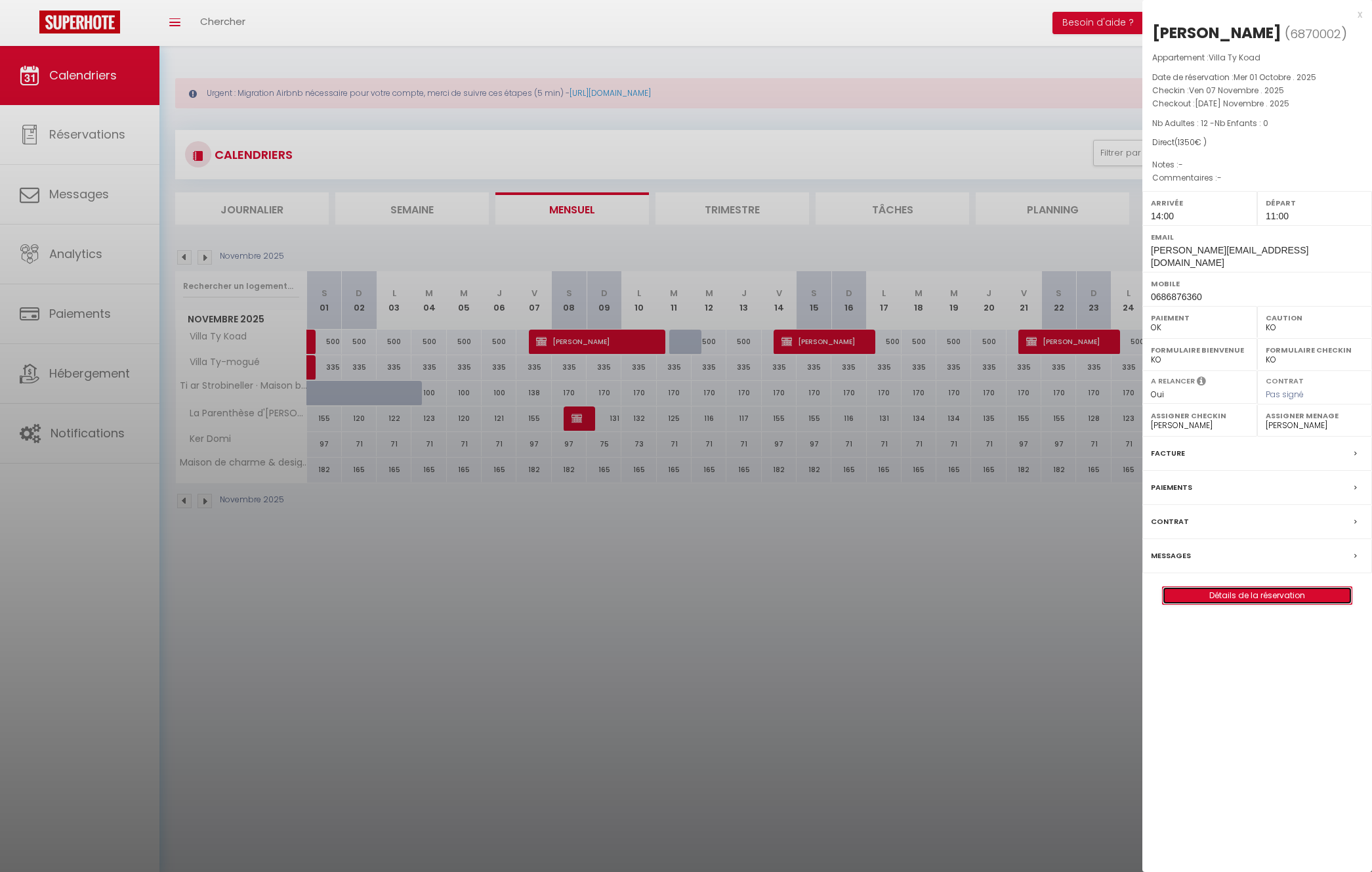
click at [1239, 587] on link "Détails de la réservation" at bounding box center [1257, 595] width 189 height 17
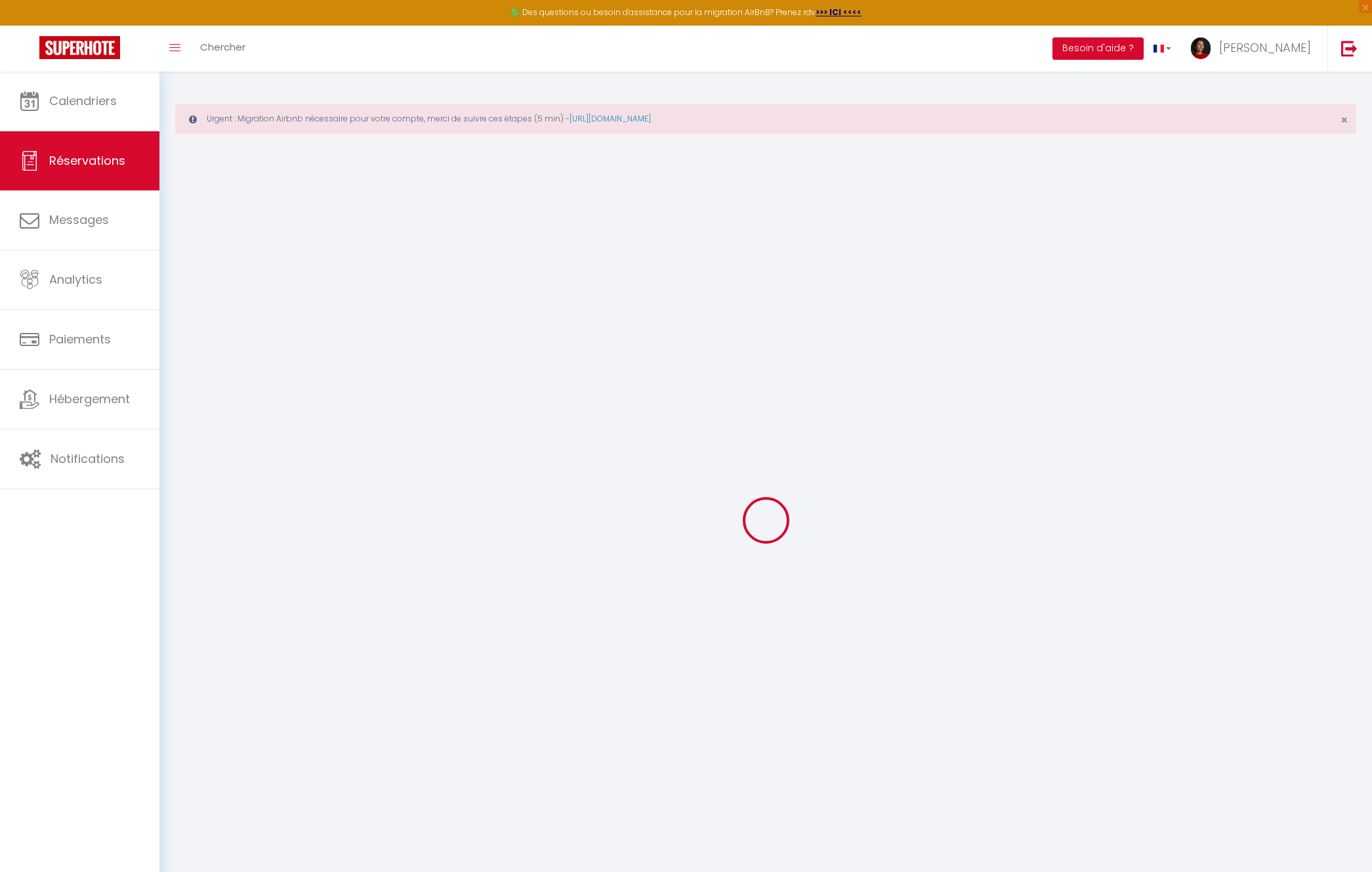
type input "[PERSON_NAME]"
type input "Leaustic"
type input "[PERSON_NAME][EMAIL_ADDRESS][DOMAIN_NAME]"
type input "0686876360"
select select
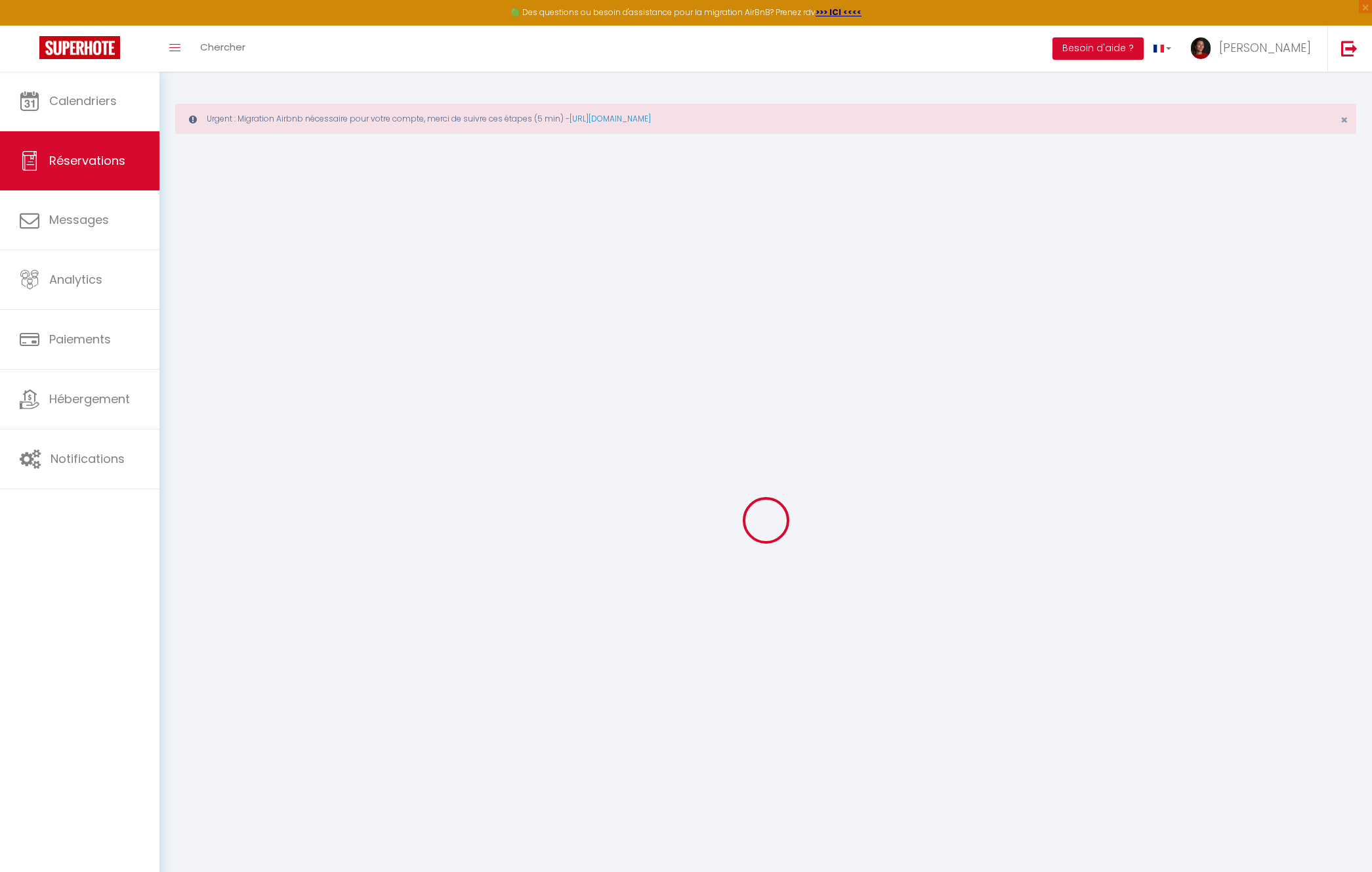
select select "62123"
select select "1"
type input "Ven 07 Novembre 2025"
select select
type input "[DATE] Novembre 2025"
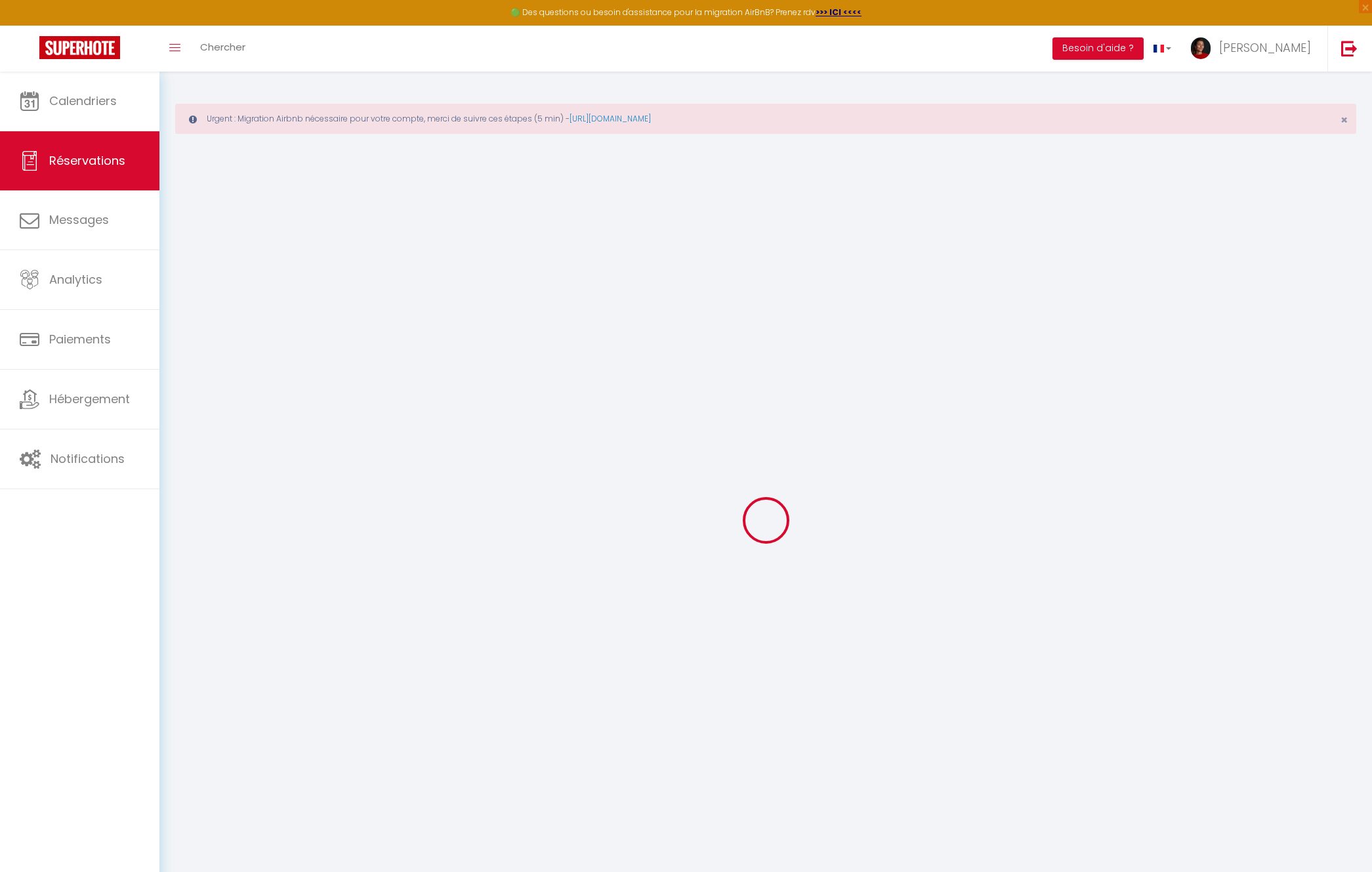
select select
type input "12"
select select "12"
select select
type input "1350"
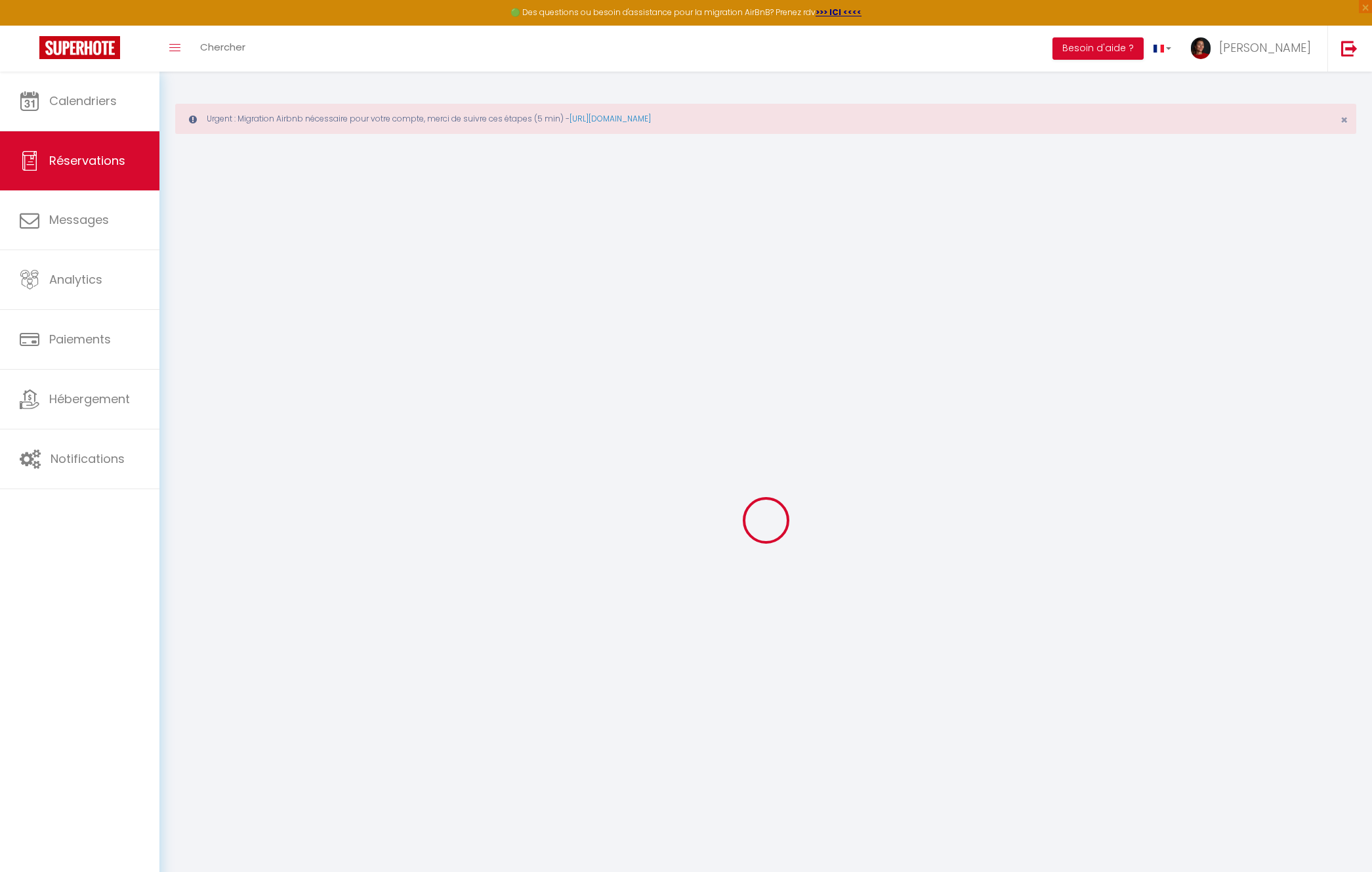
checkbox input "false"
type input "0"
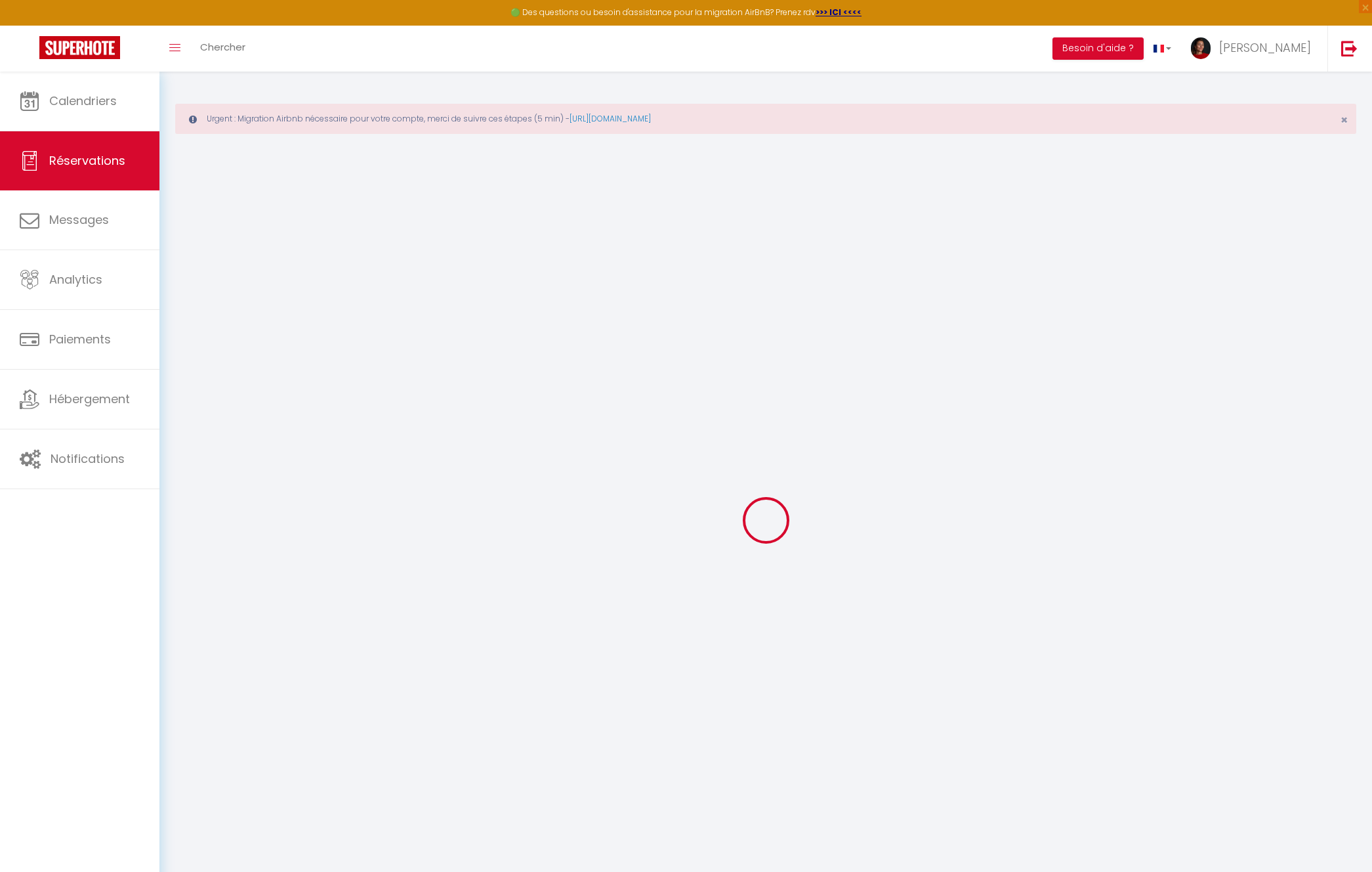
select select
select select "14"
checkbox input "false"
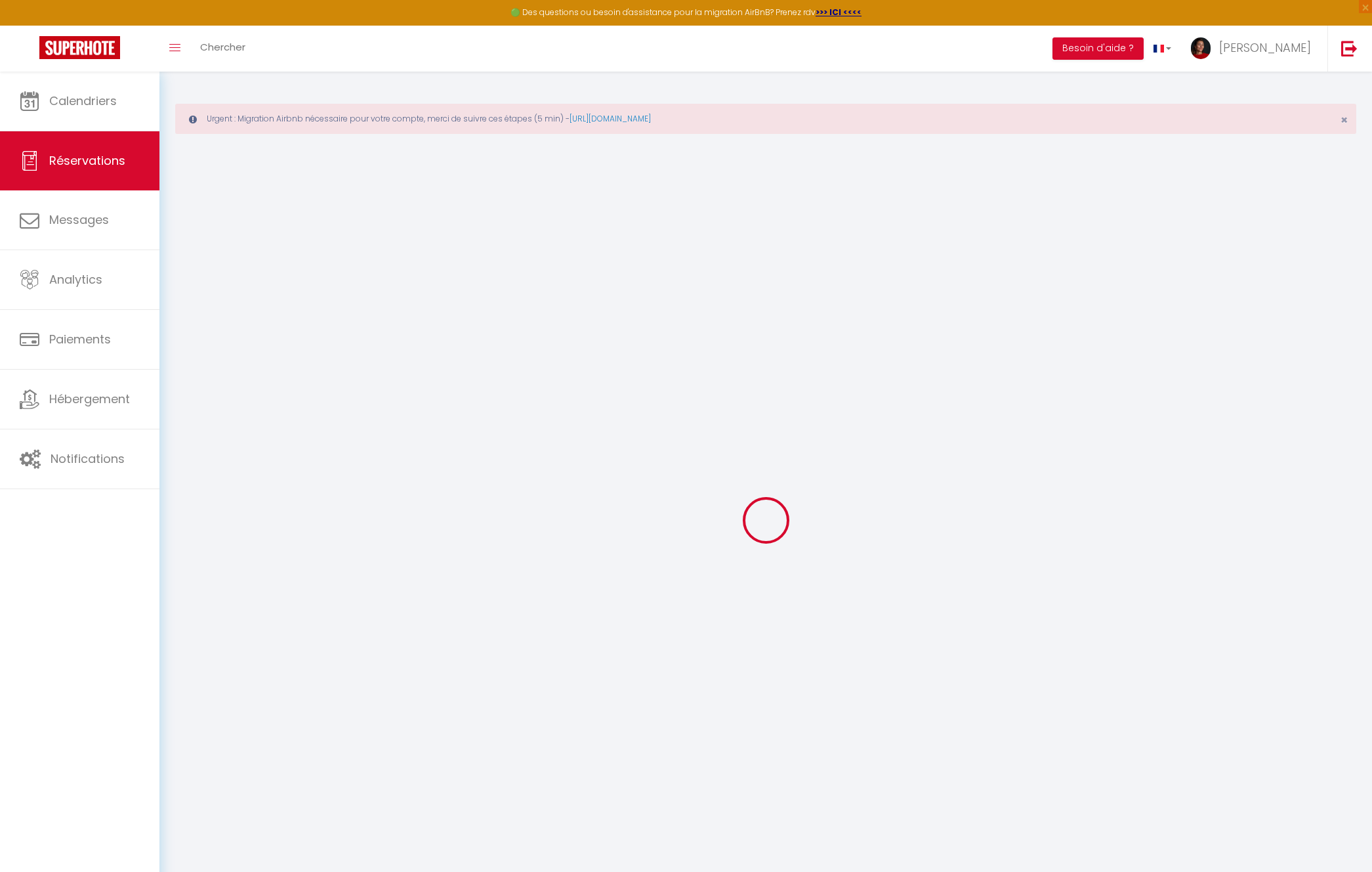
select index
select select
checkbox input "false"
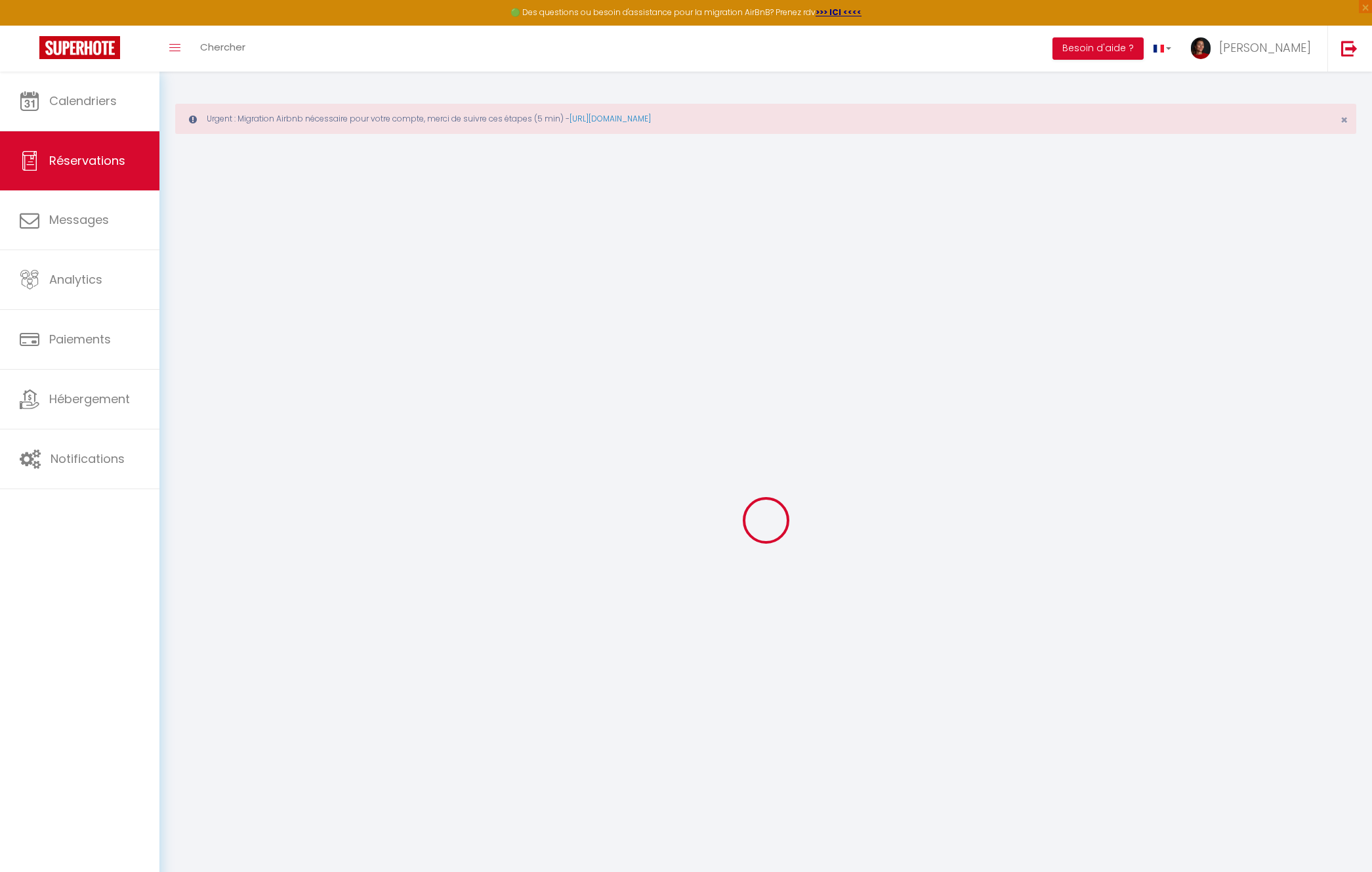
select index
select select
checkbox input "false"
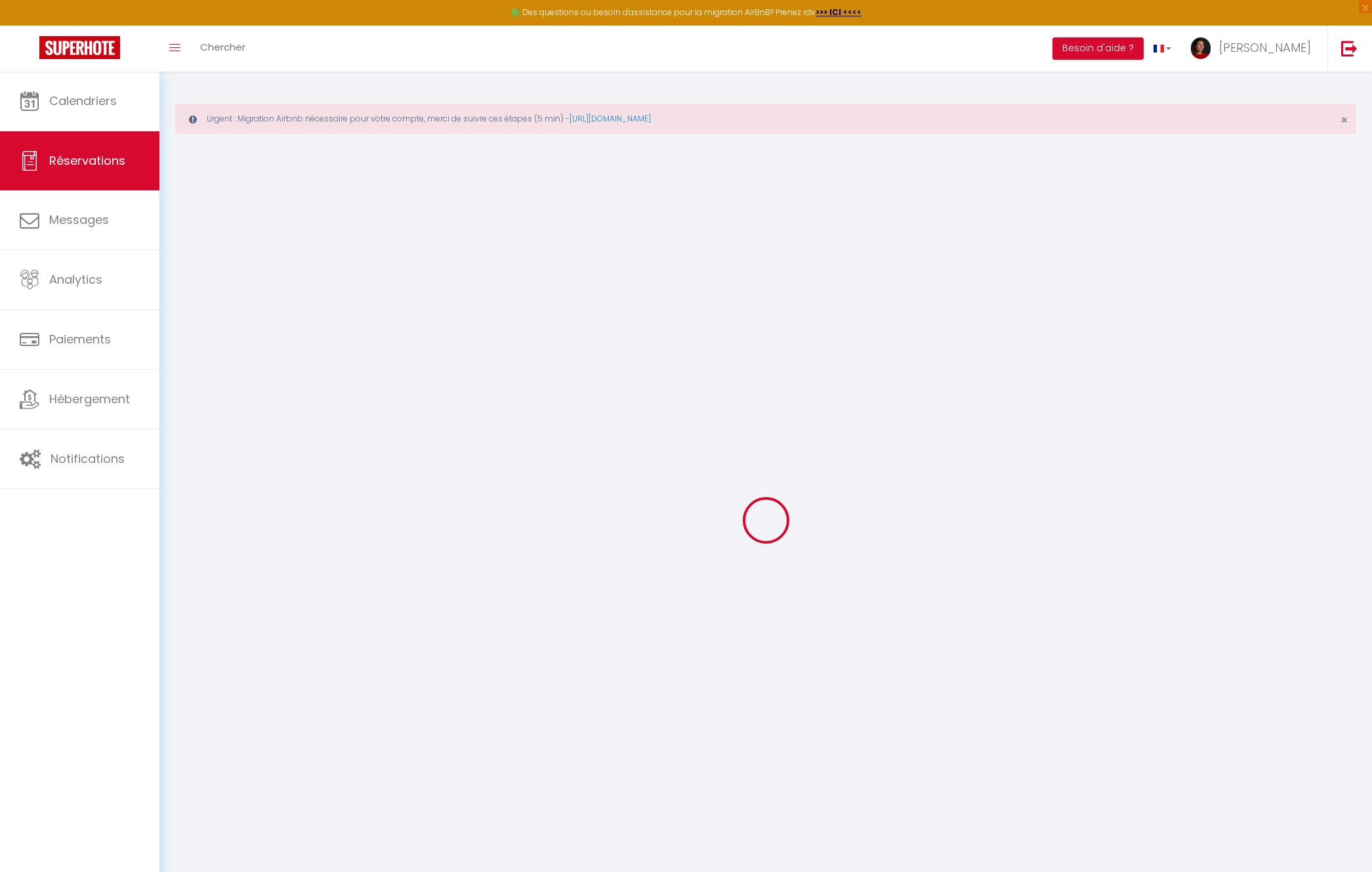
select index
select select
checkbox input "false"
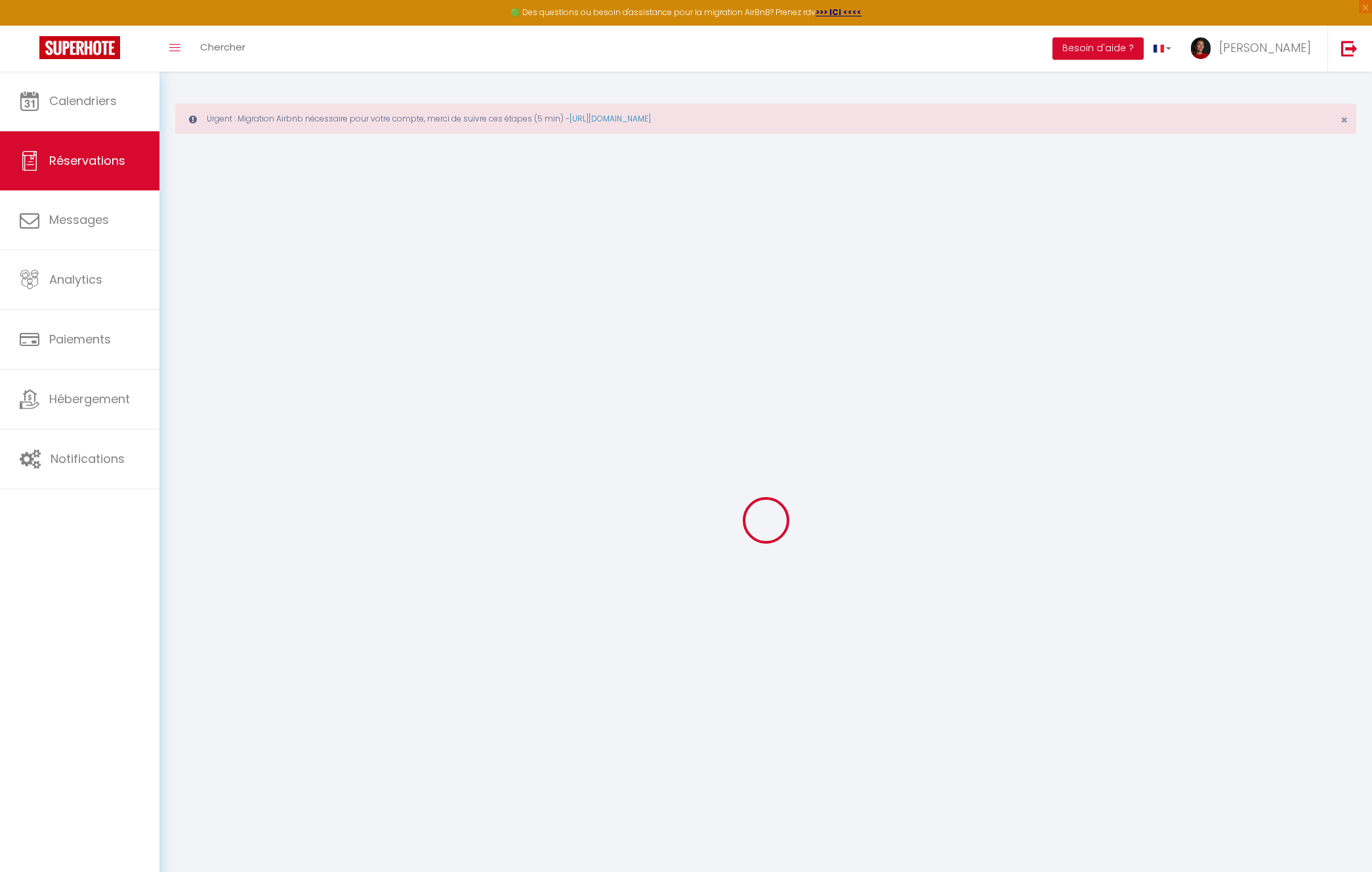
select index
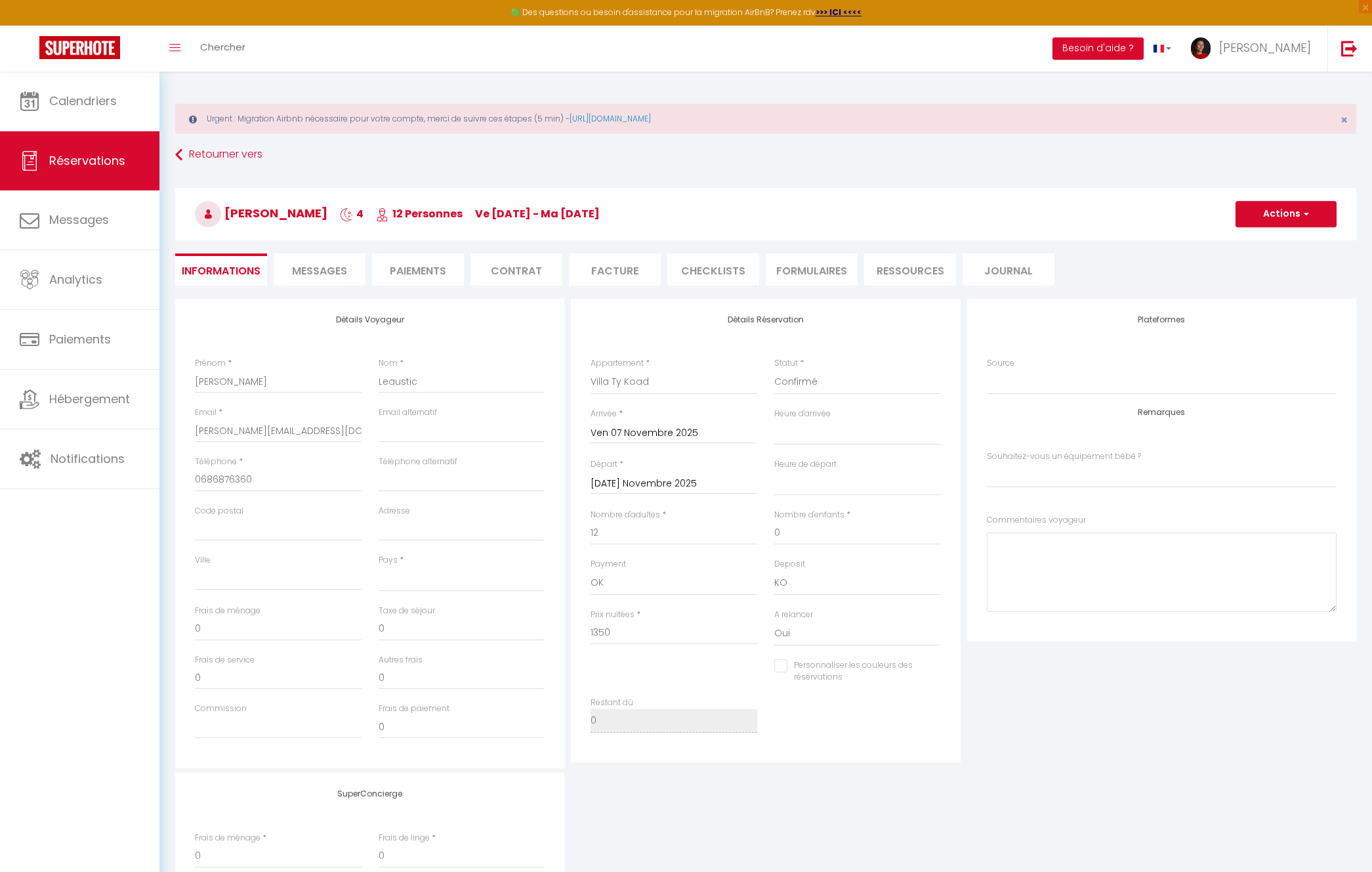
select select
checkbox input "false"
select index
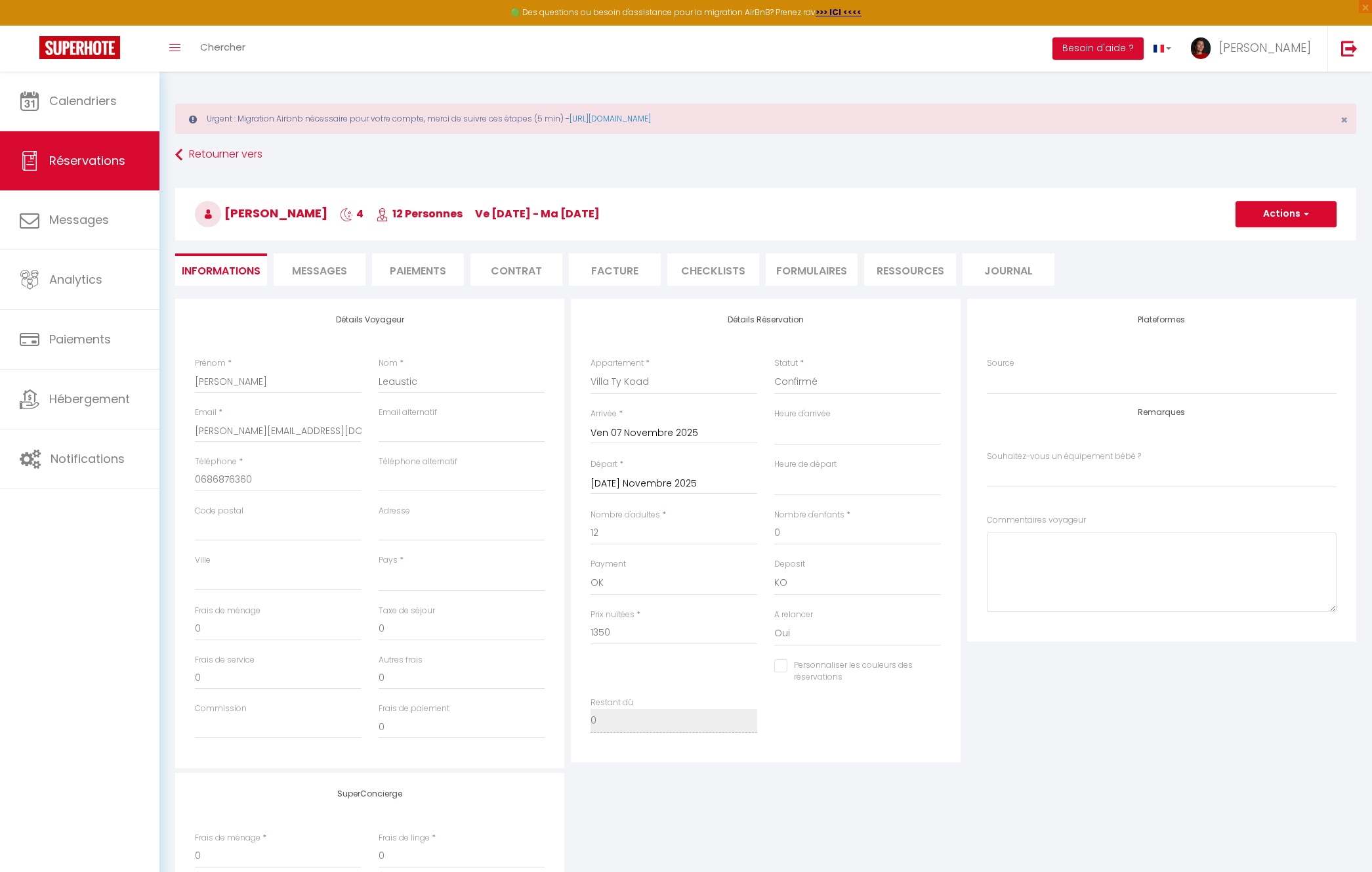
select select
checkbox input "false"
select index
select select "14:00"
select select "11:00"
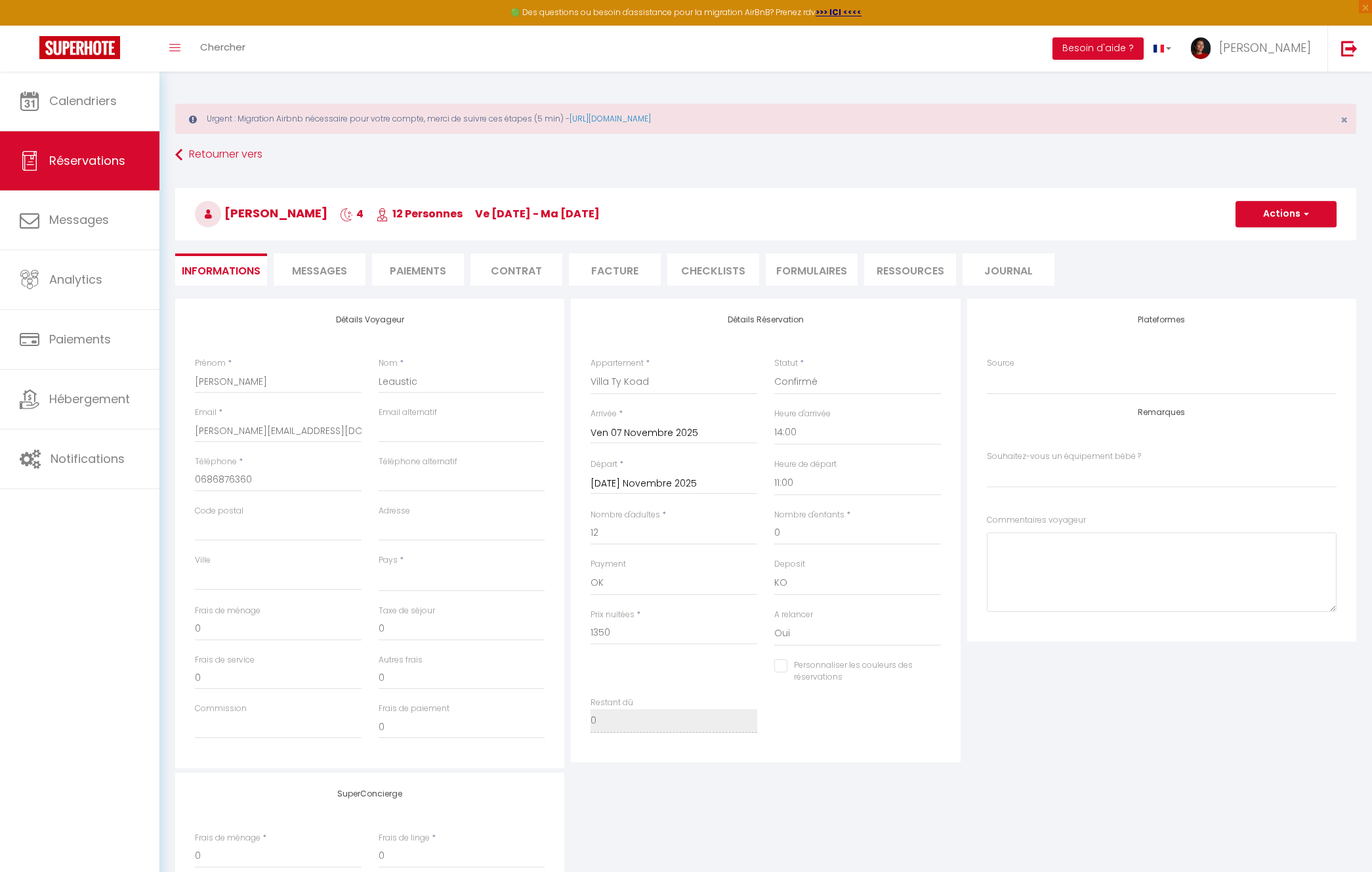
click at [665, 478] on input "[DATE] Novembre 2025" at bounding box center [673, 483] width 167 height 17
click at [696, 606] on span "12" at bounding box center [689, 610] width 28 height 26
select select
type input "Mer 12 Novembre 2025"
checkbox input "false"
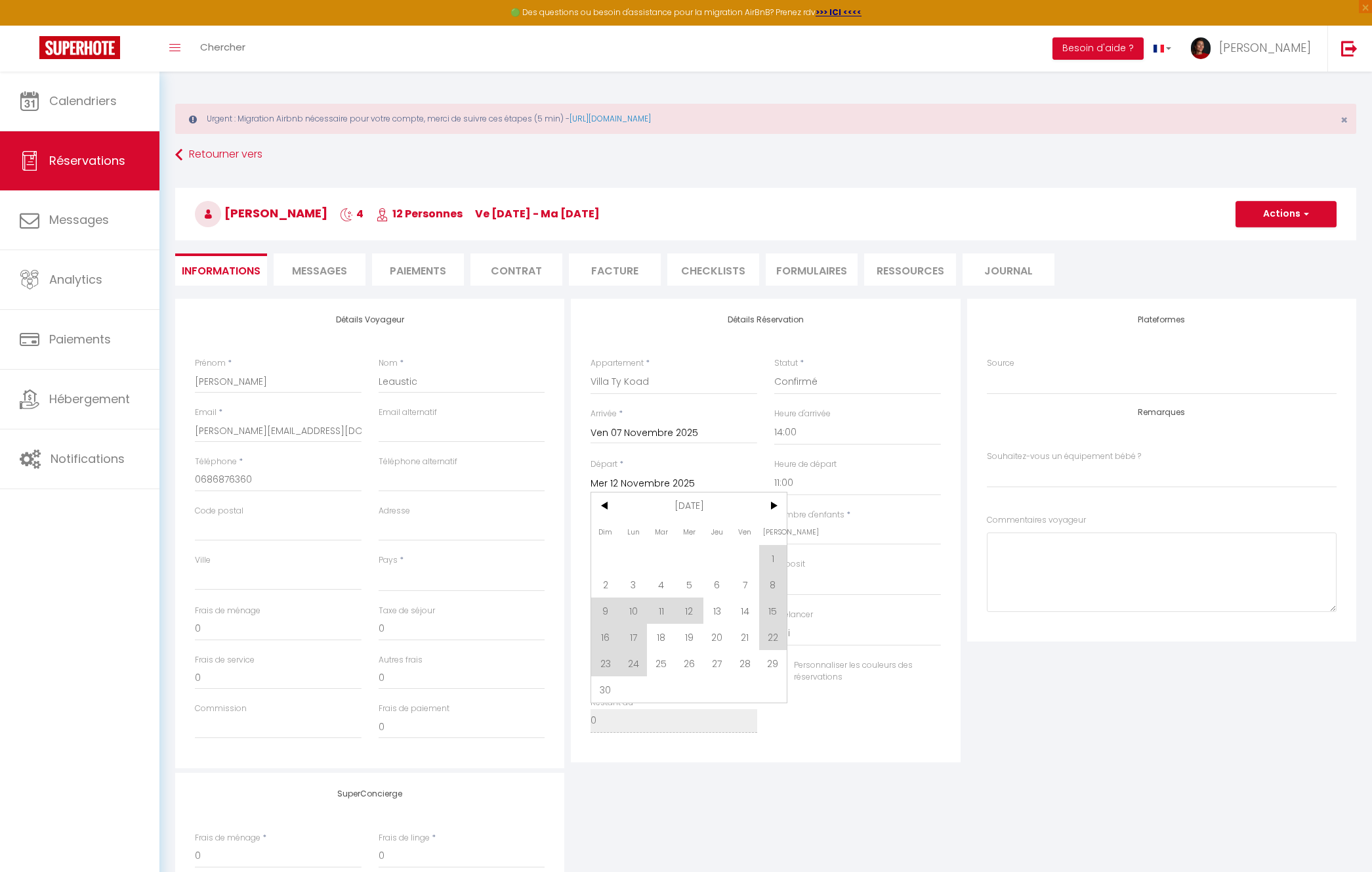
select index
select select
type input "78"
type input "2000"
checkbox input "false"
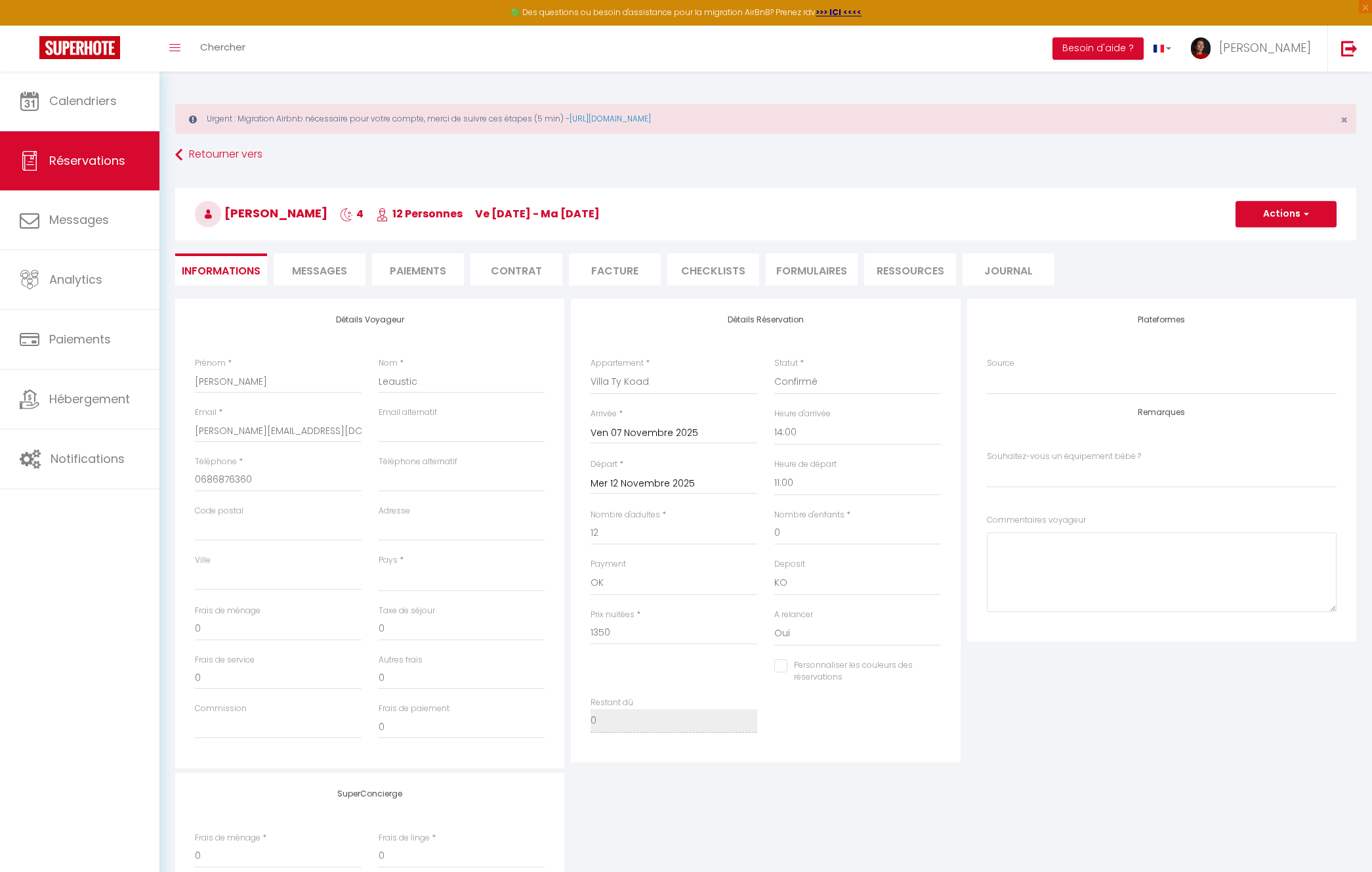
select index
click at [1280, 212] on button "Actions" at bounding box center [1286, 214] width 101 height 26
click at [1266, 244] on link "Enregistrer" at bounding box center [1273, 243] width 104 height 17
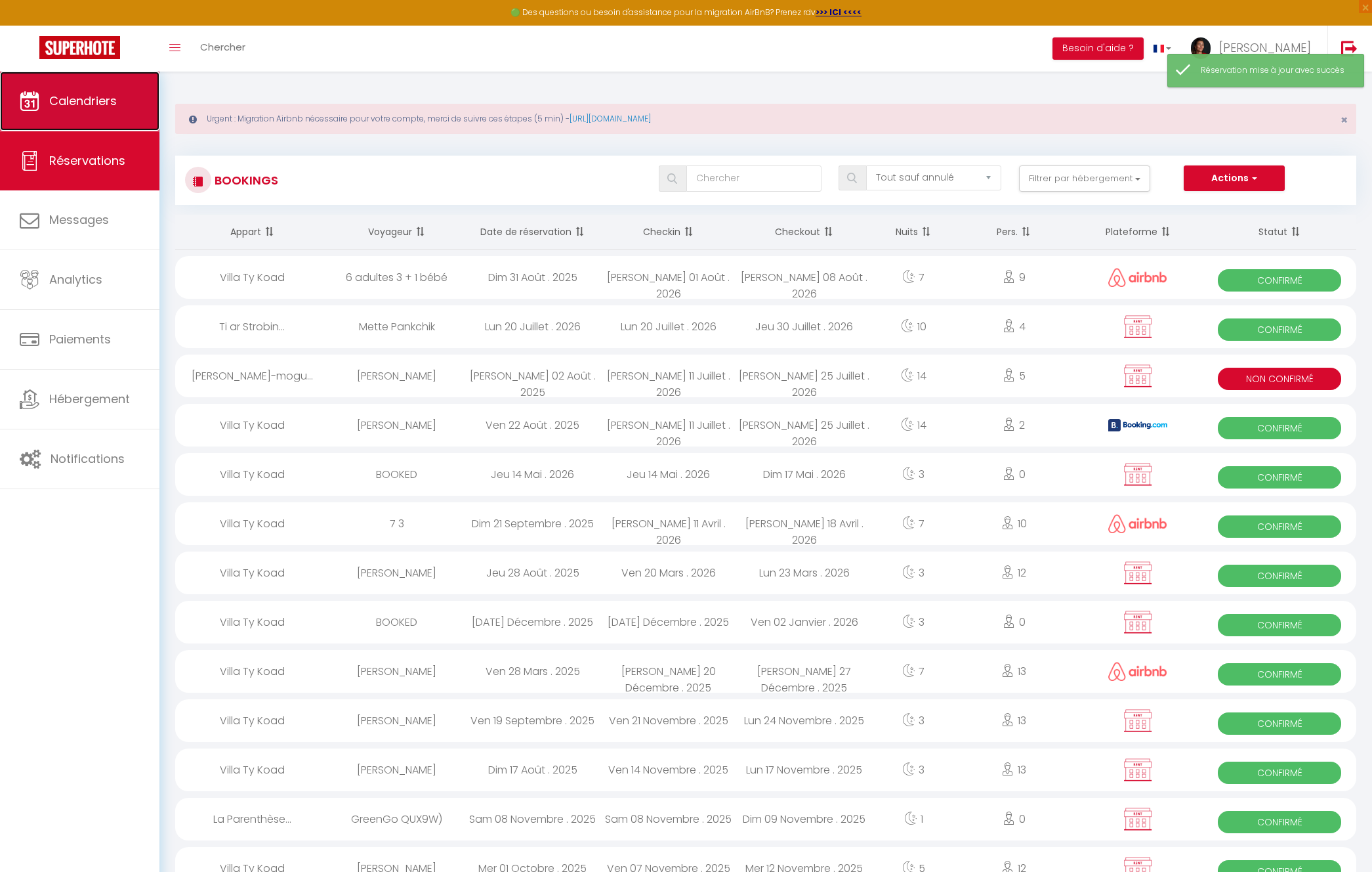
click at [95, 107] on span "Calendriers" at bounding box center [83, 101] width 68 height 16
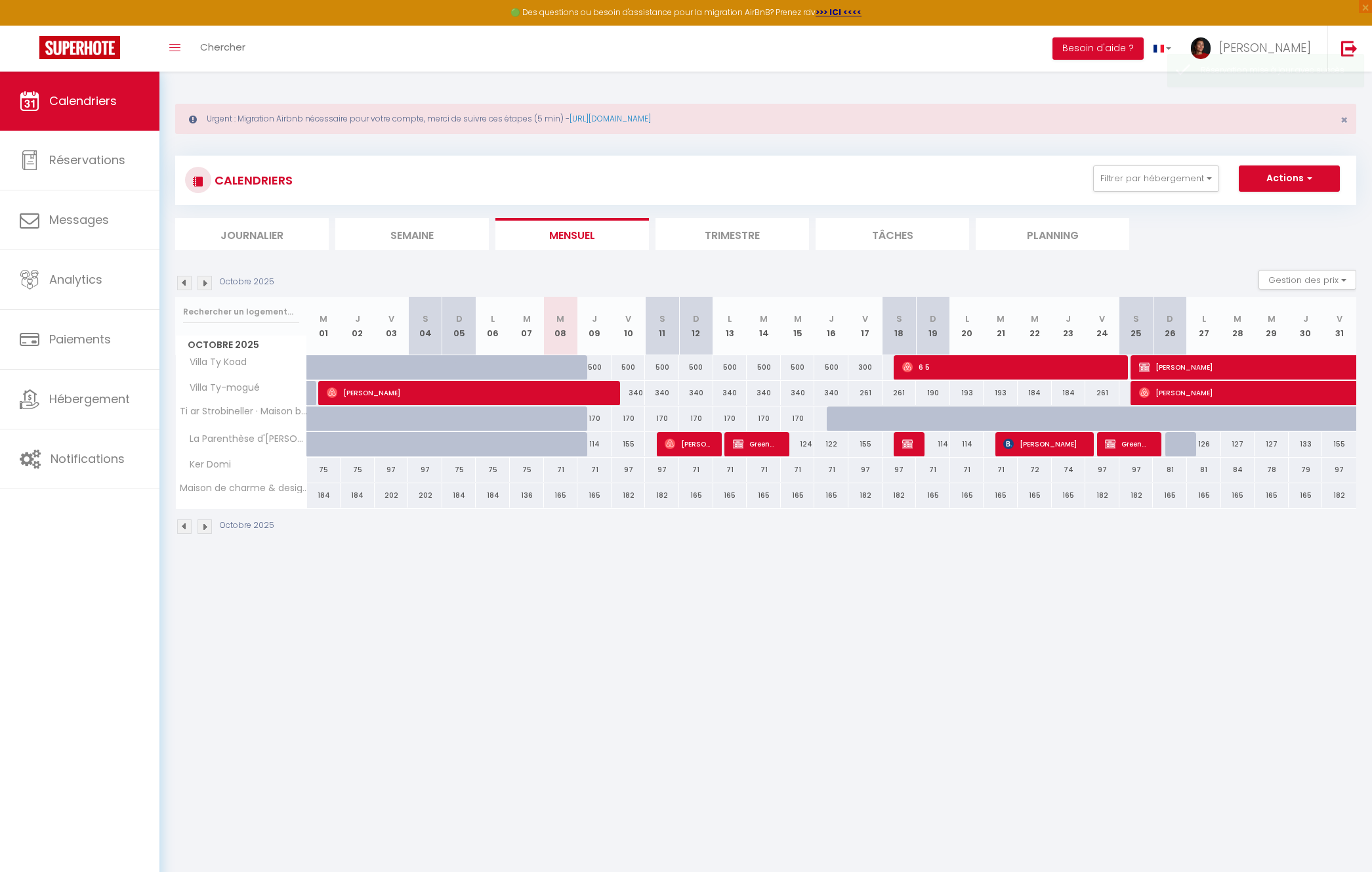
click at [205, 281] on img at bounding box center [205, 283] width 14 height 14
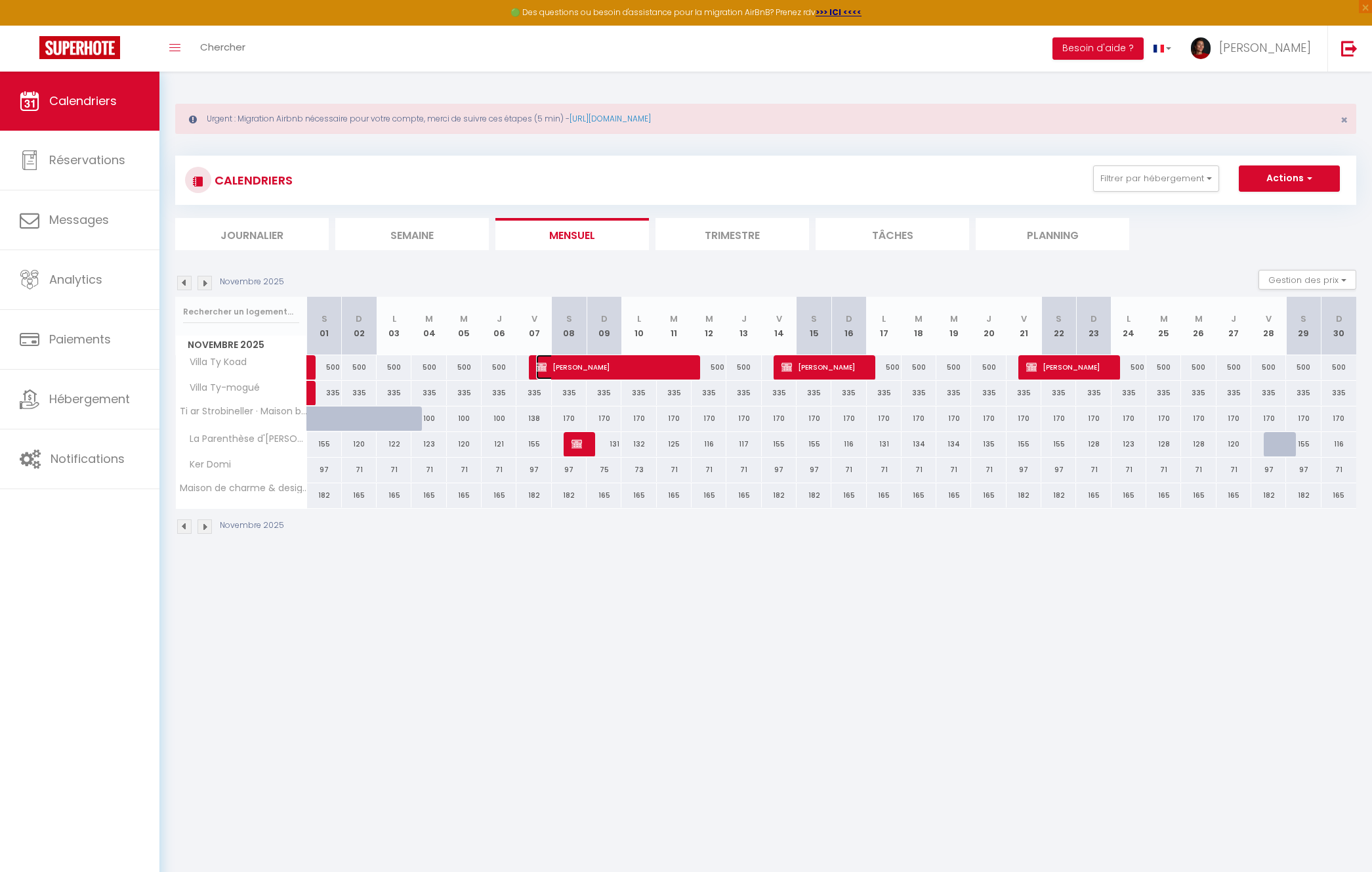
click at [621, 376] on span "[PERSON_NAME]" at bounding box center [611, 367] width 151 height 25
select select "OK"
select select "KO"
select select "0"
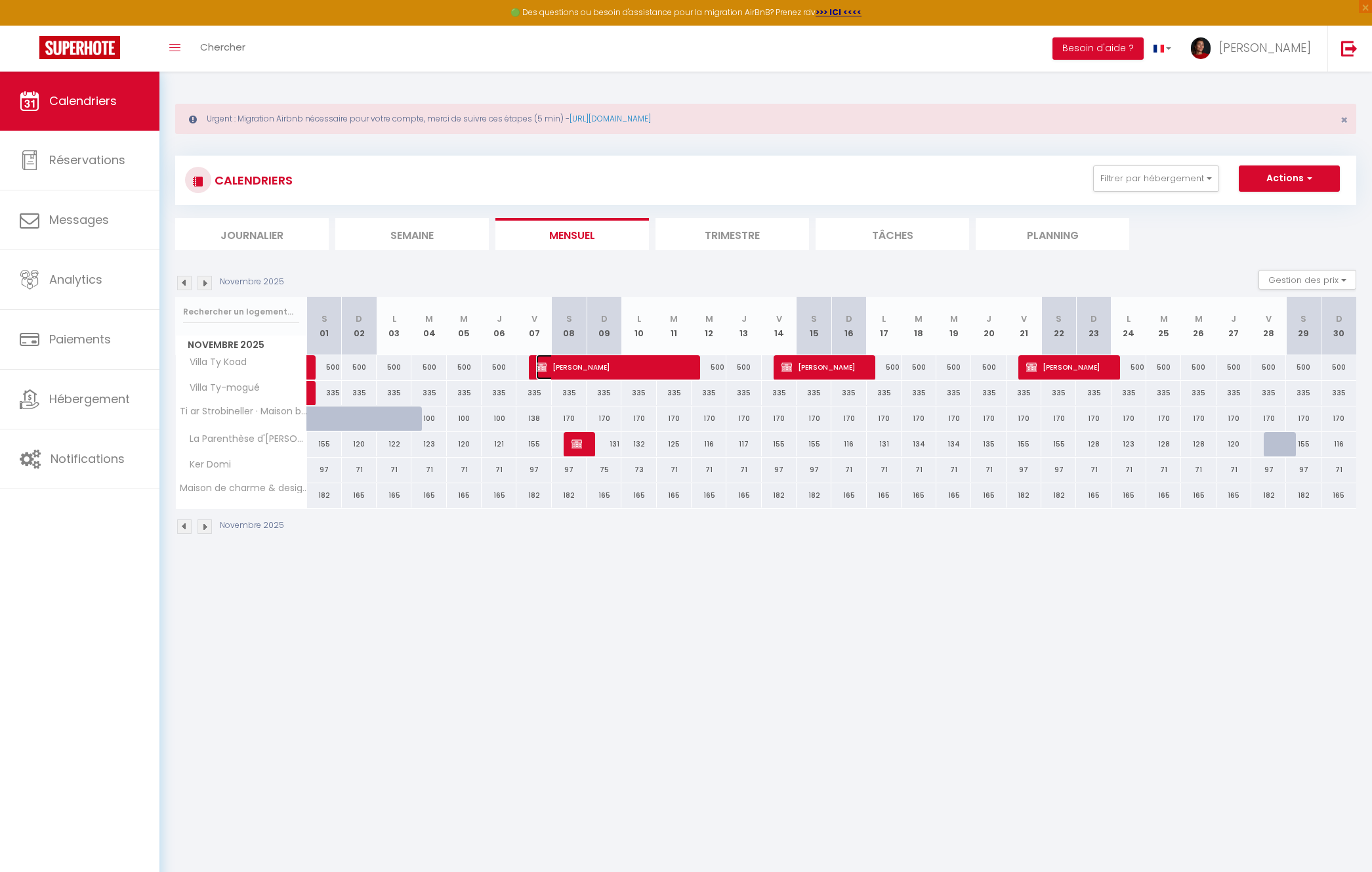
select select "1"
select select
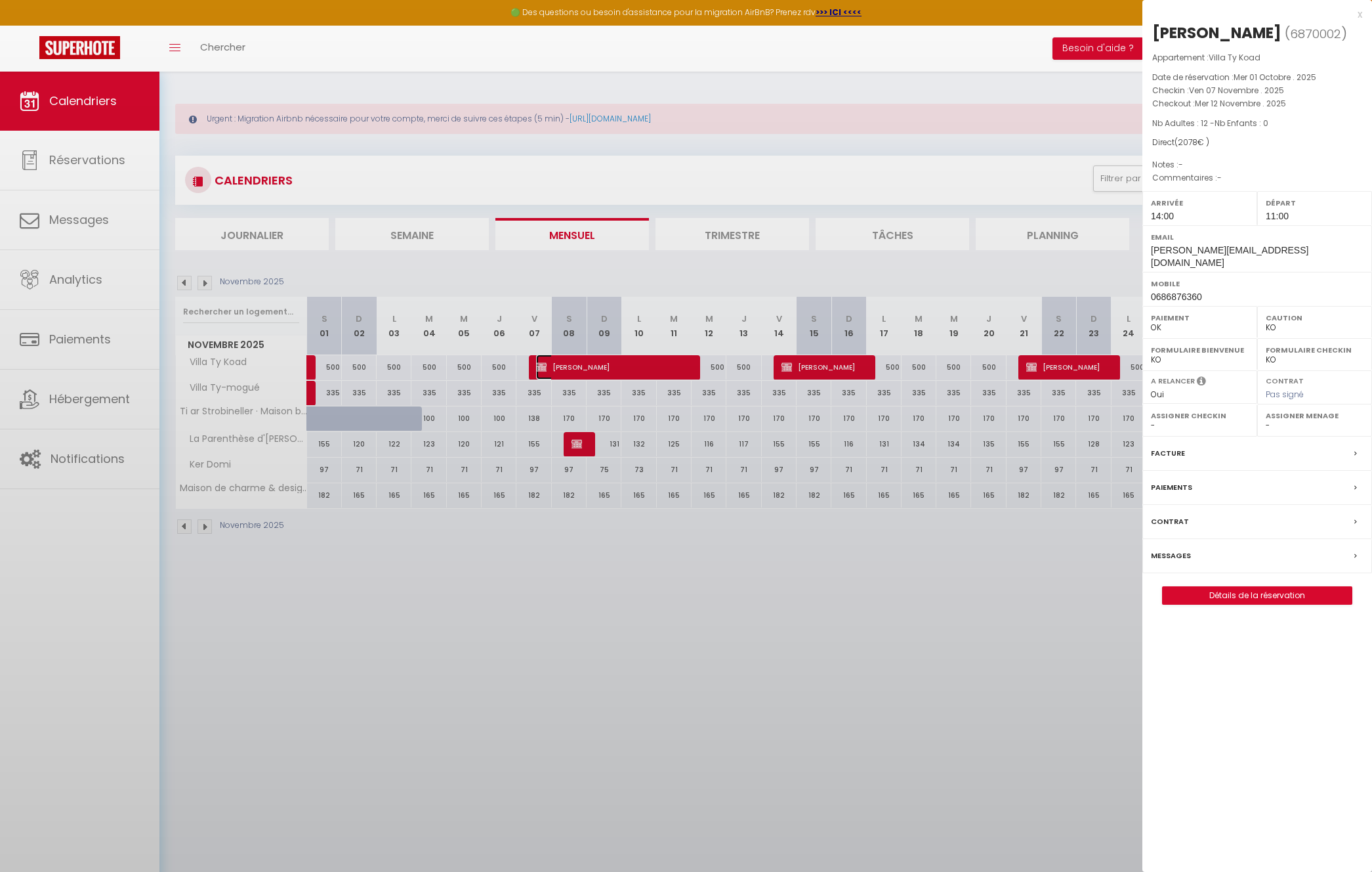
select select "42957"
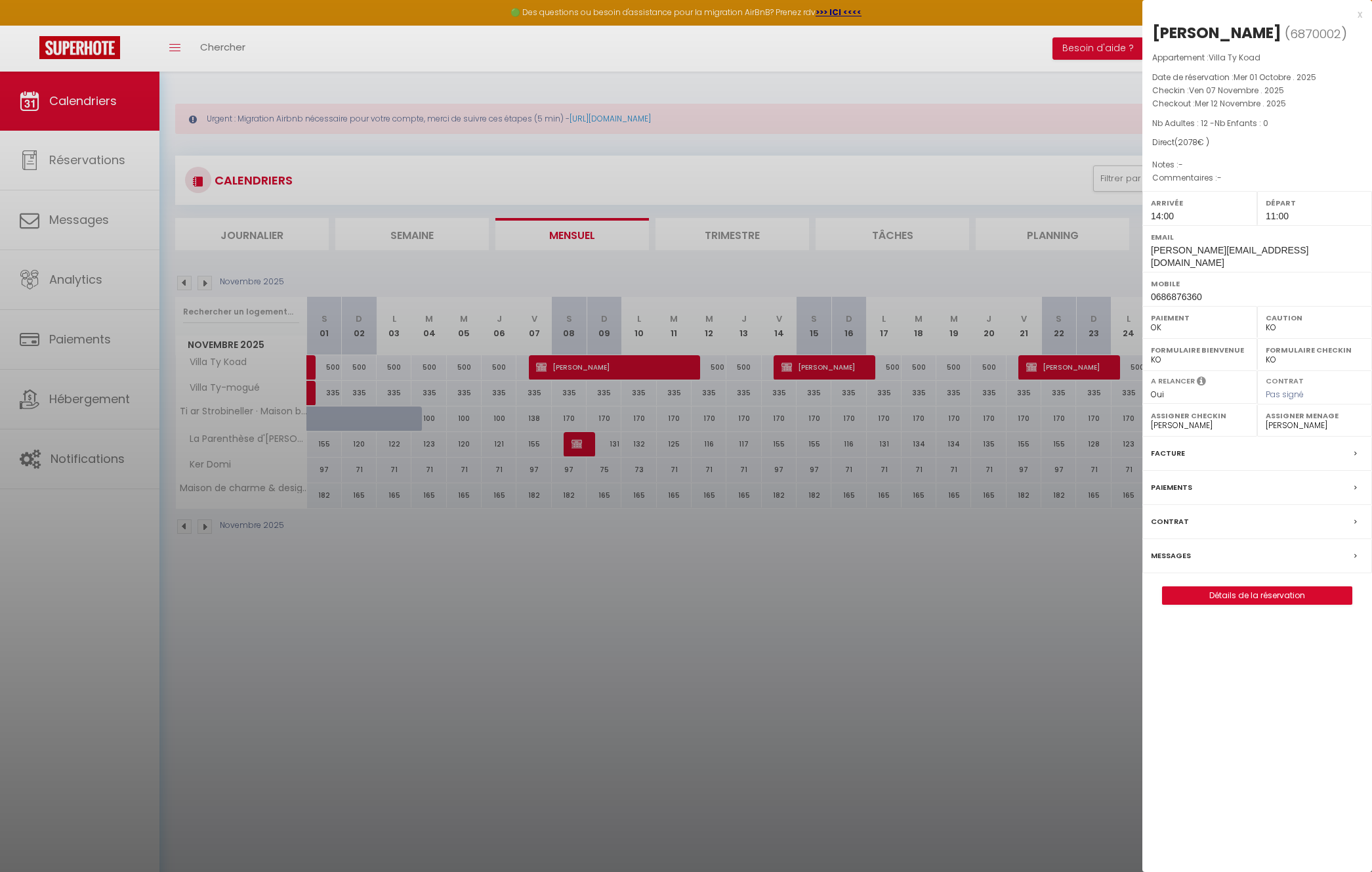
click at [1360, 14] on div "x" at bounding box center [1252, 15] width 220 height 16
